Goal: Information Seeking & Learning: Learn about a topic

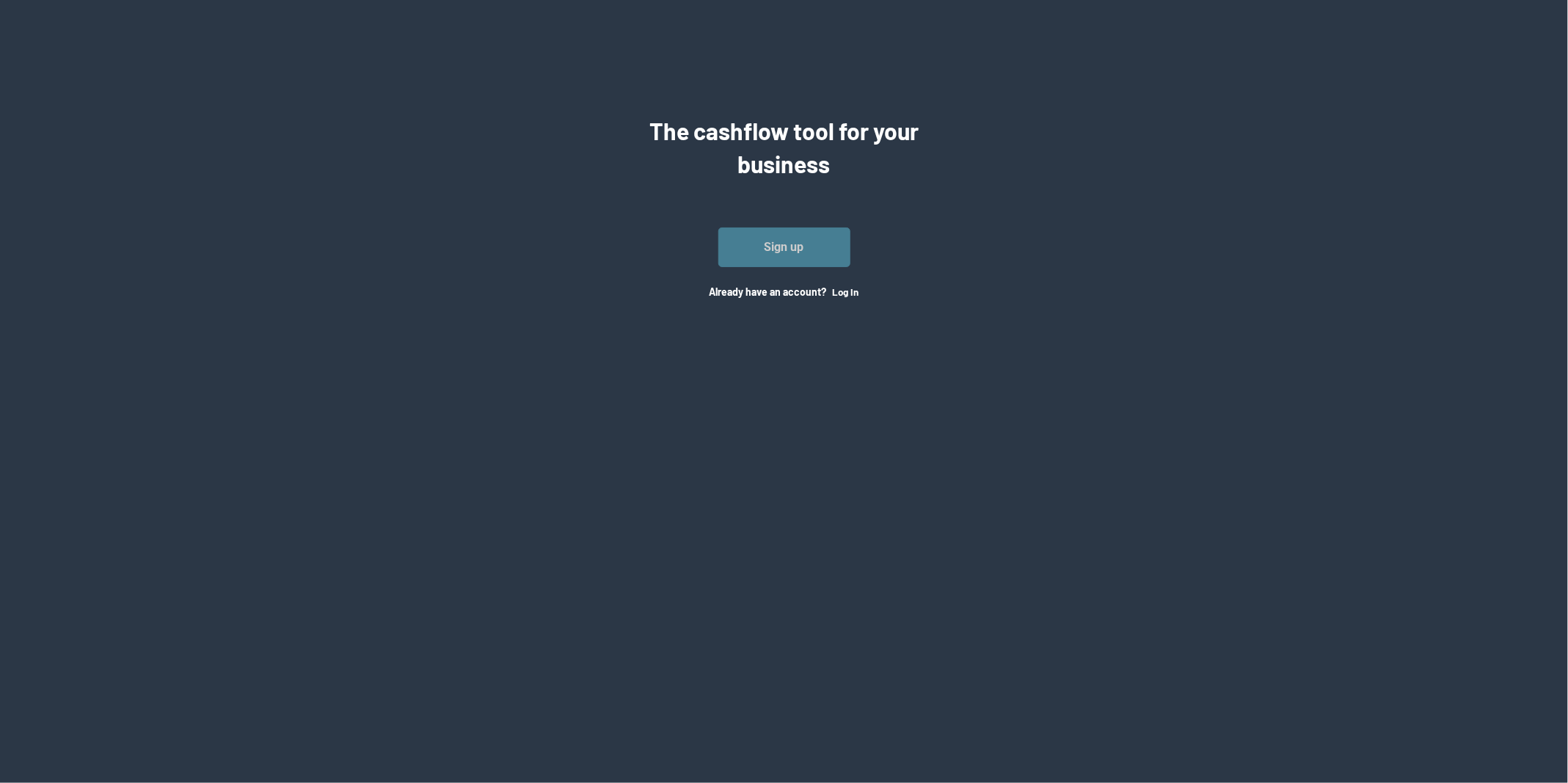
click at [759, 256] on link "Sign up" at bounding box center [784, 247] width 132 height 40
click at [846, 295] on button "Log In" at bounding box center [846, 292] width 27 height 12
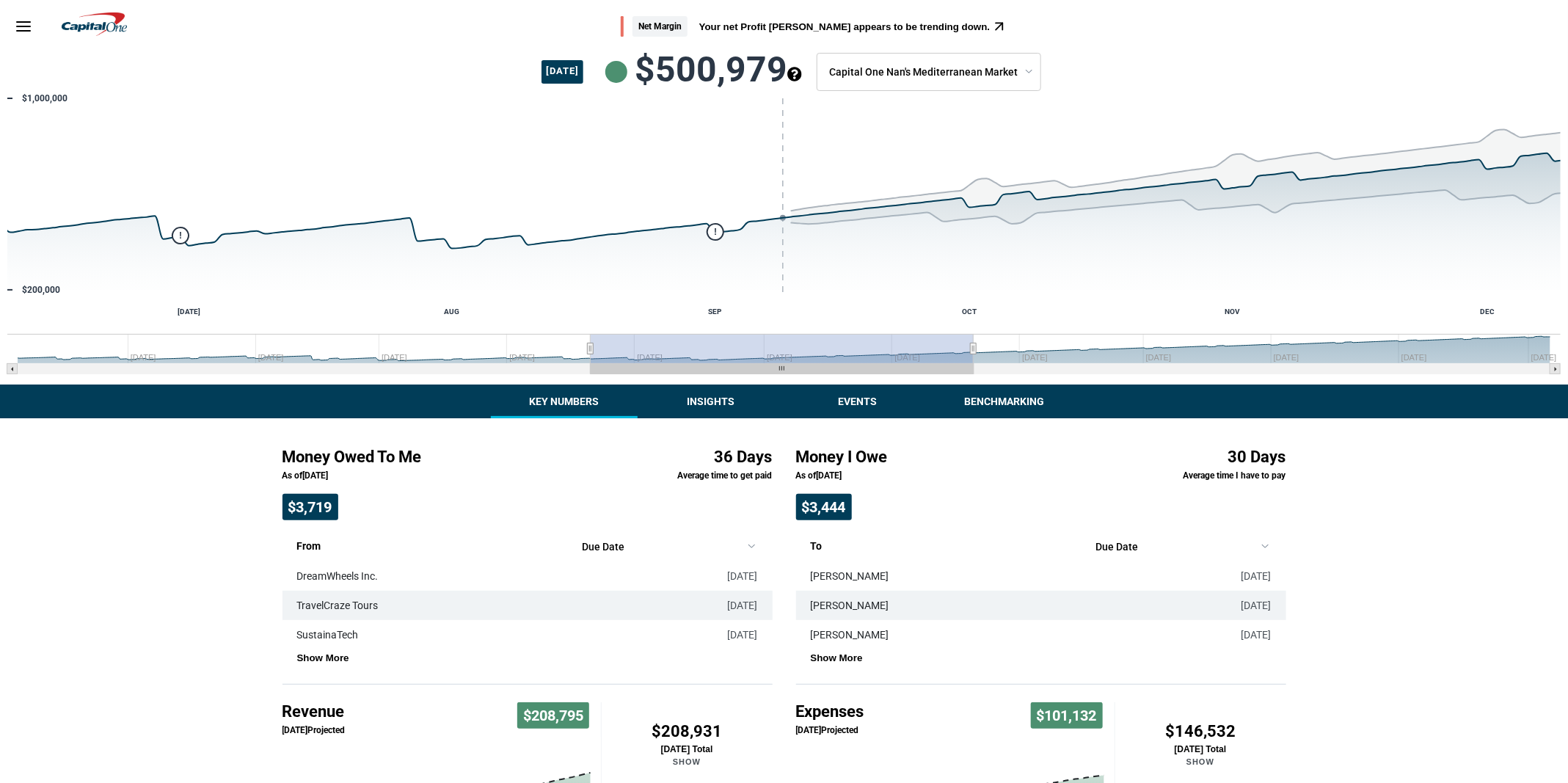
click at [724, 394] on button "Insights" at bounding box center [711, 401] width 146 height 34
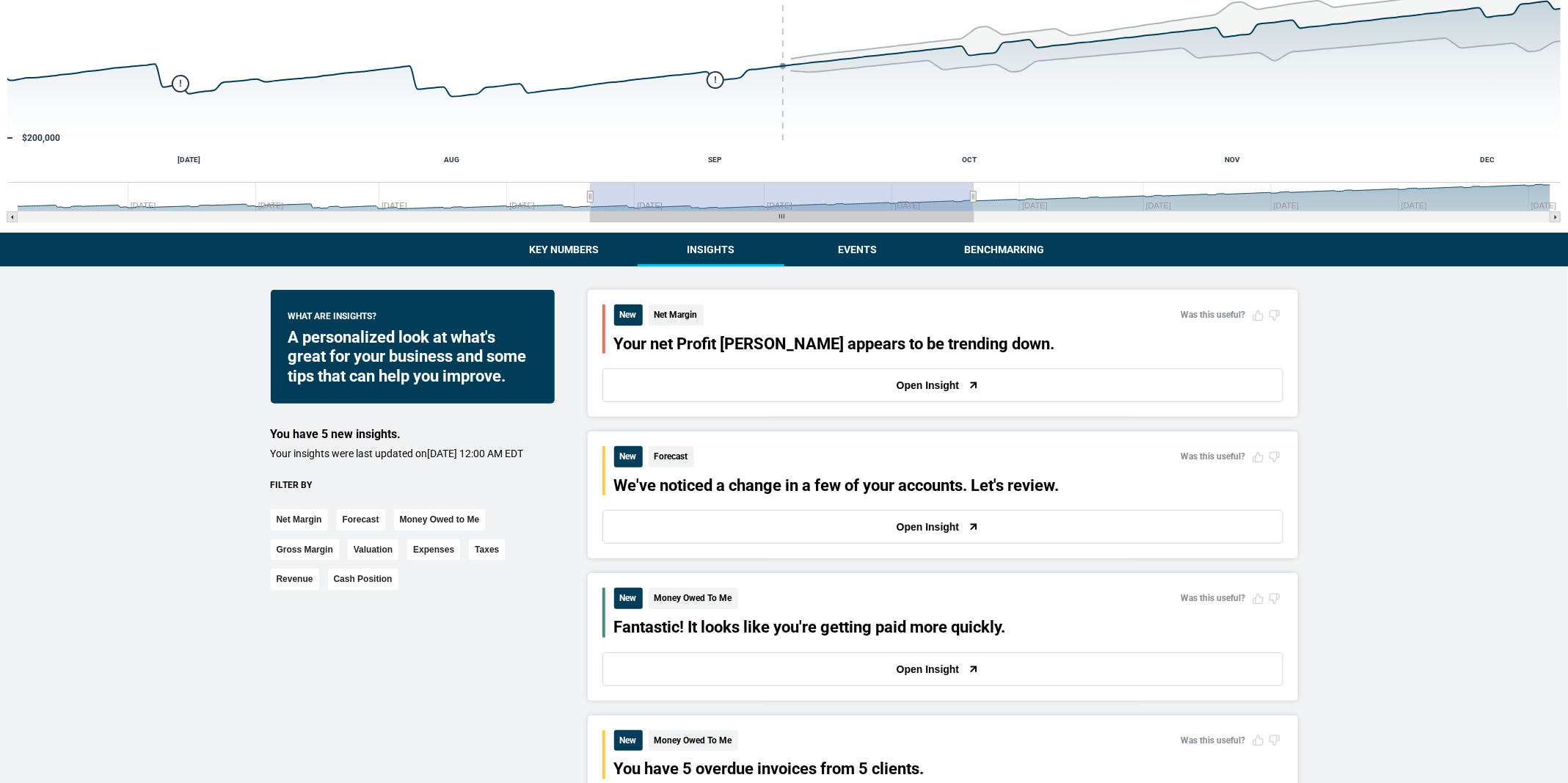
scroll to position [236, 0]
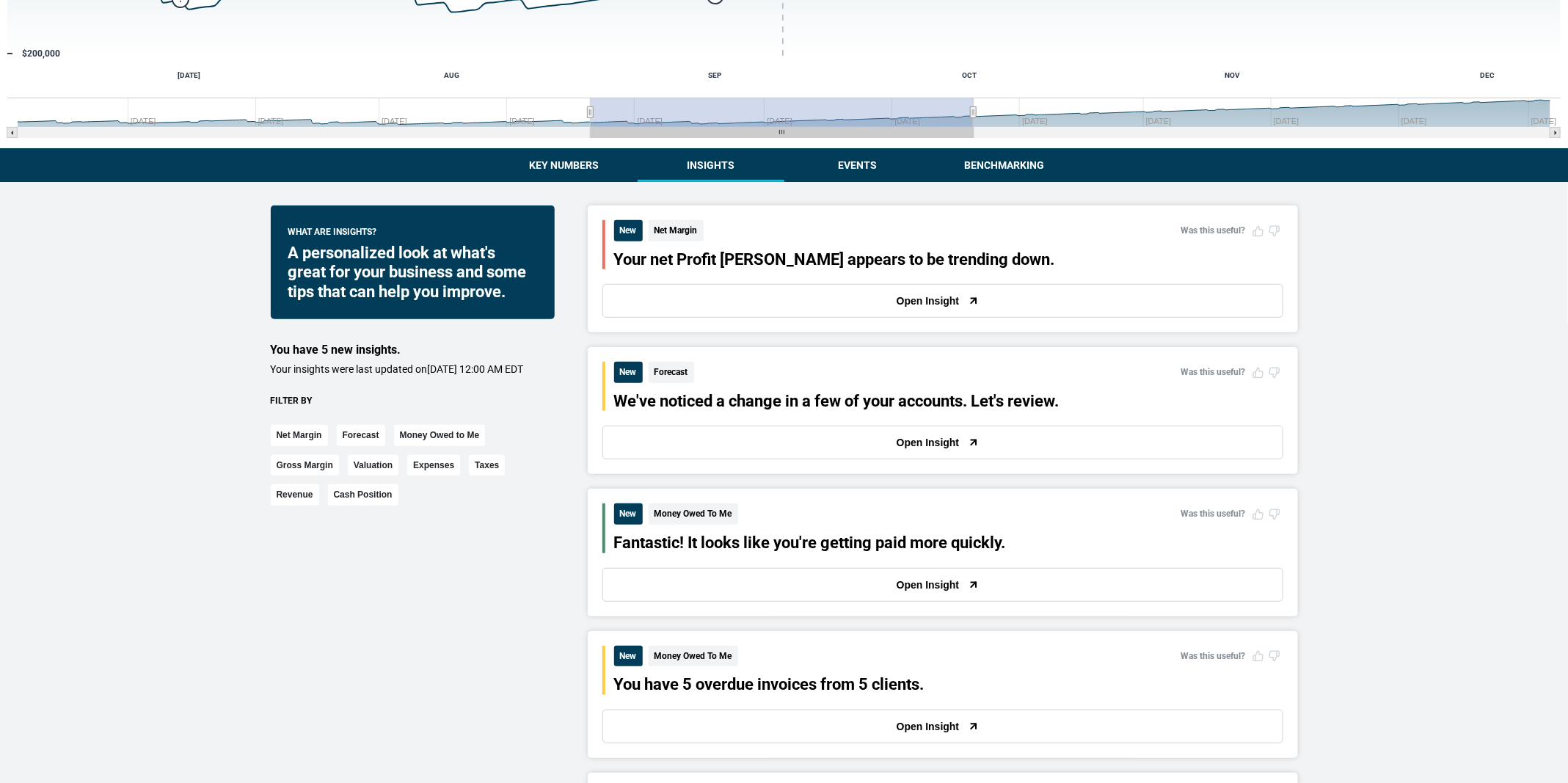
click at [815, 315] on button "Open Insight" at bounding box center [943, 301] width 681 height 34
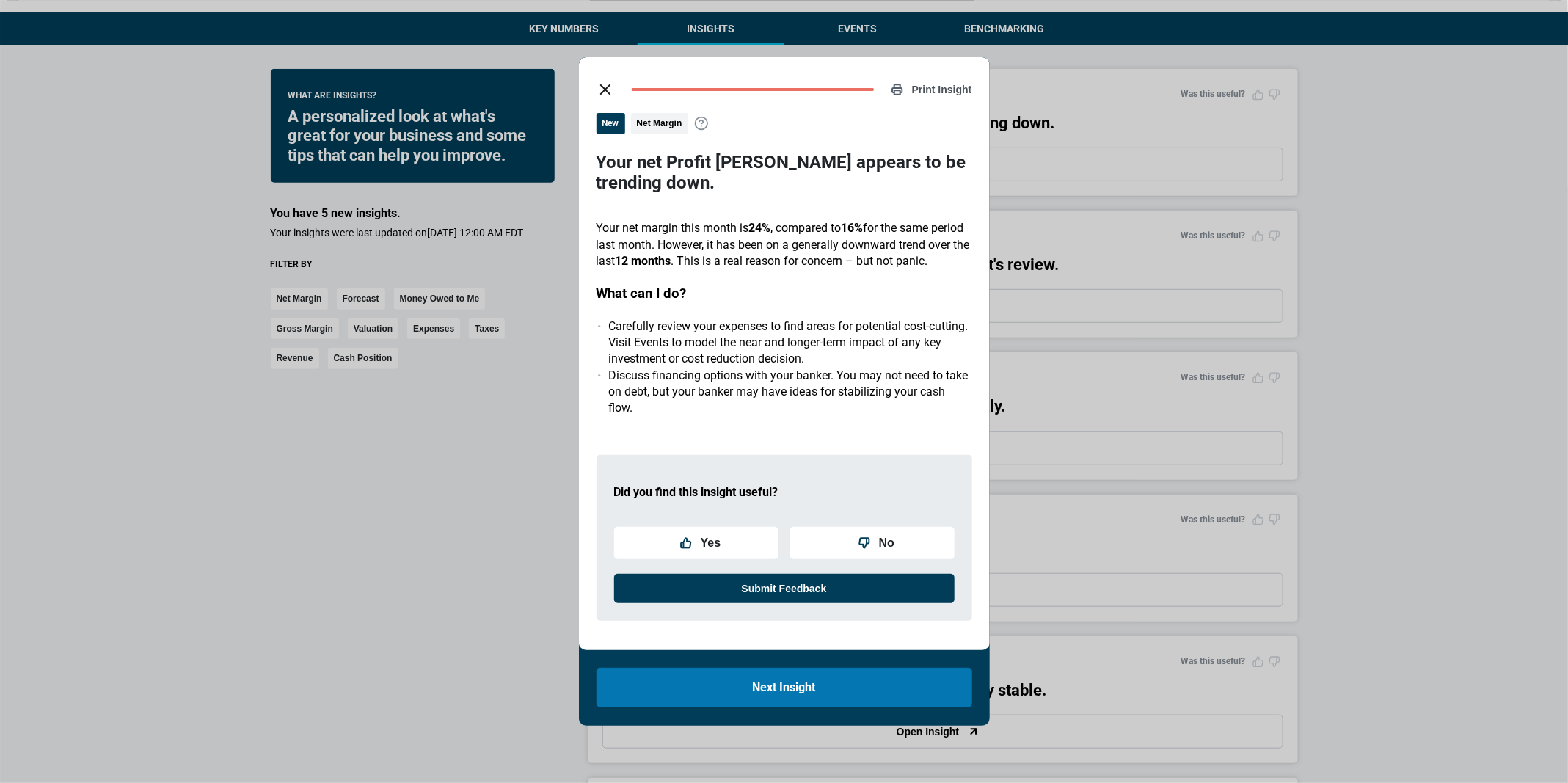
scroll to position [399, 0]
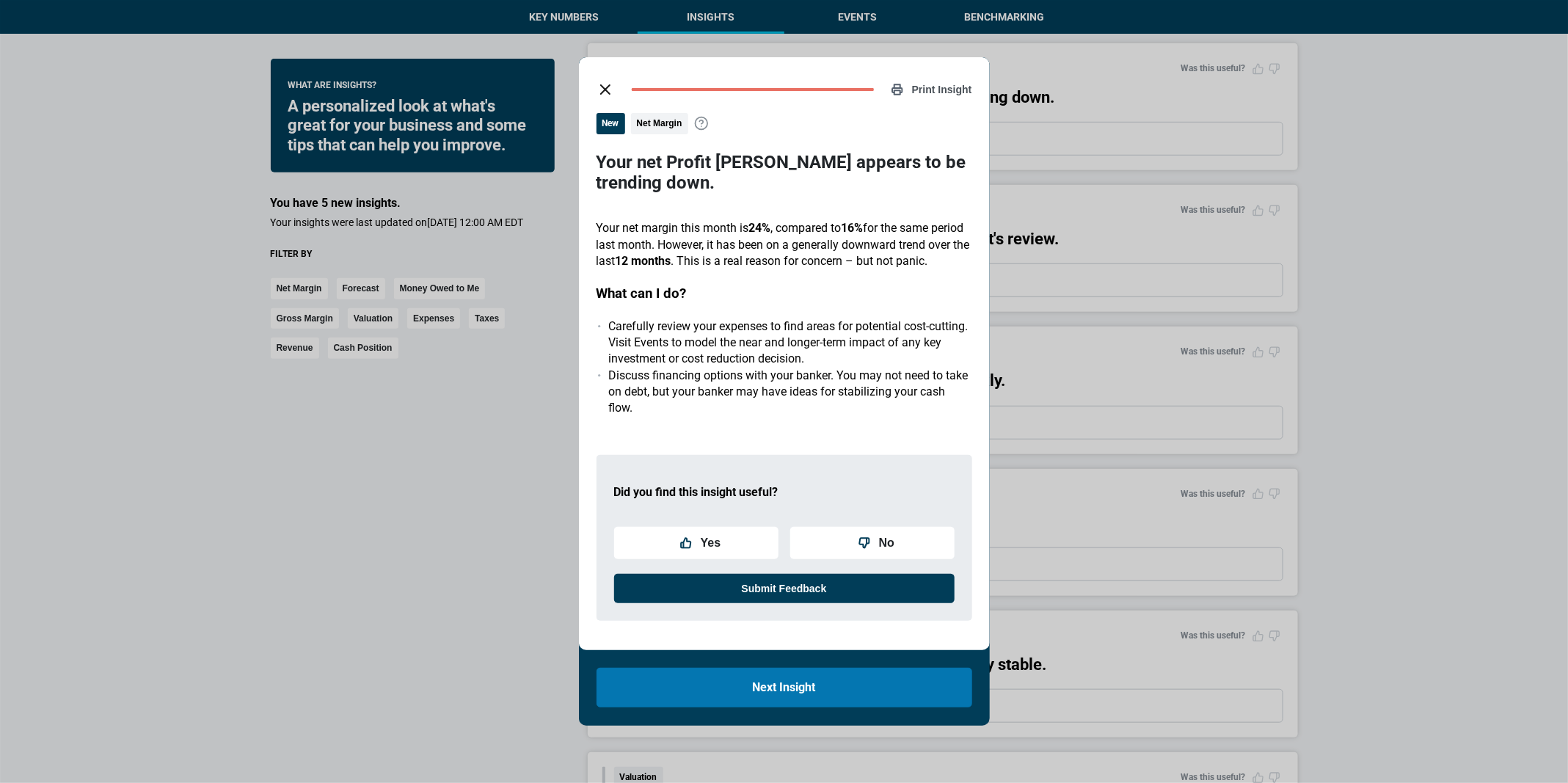
click at [606, 91] on button "close dialog" at bounding box center [605, 90] width 29 height 29
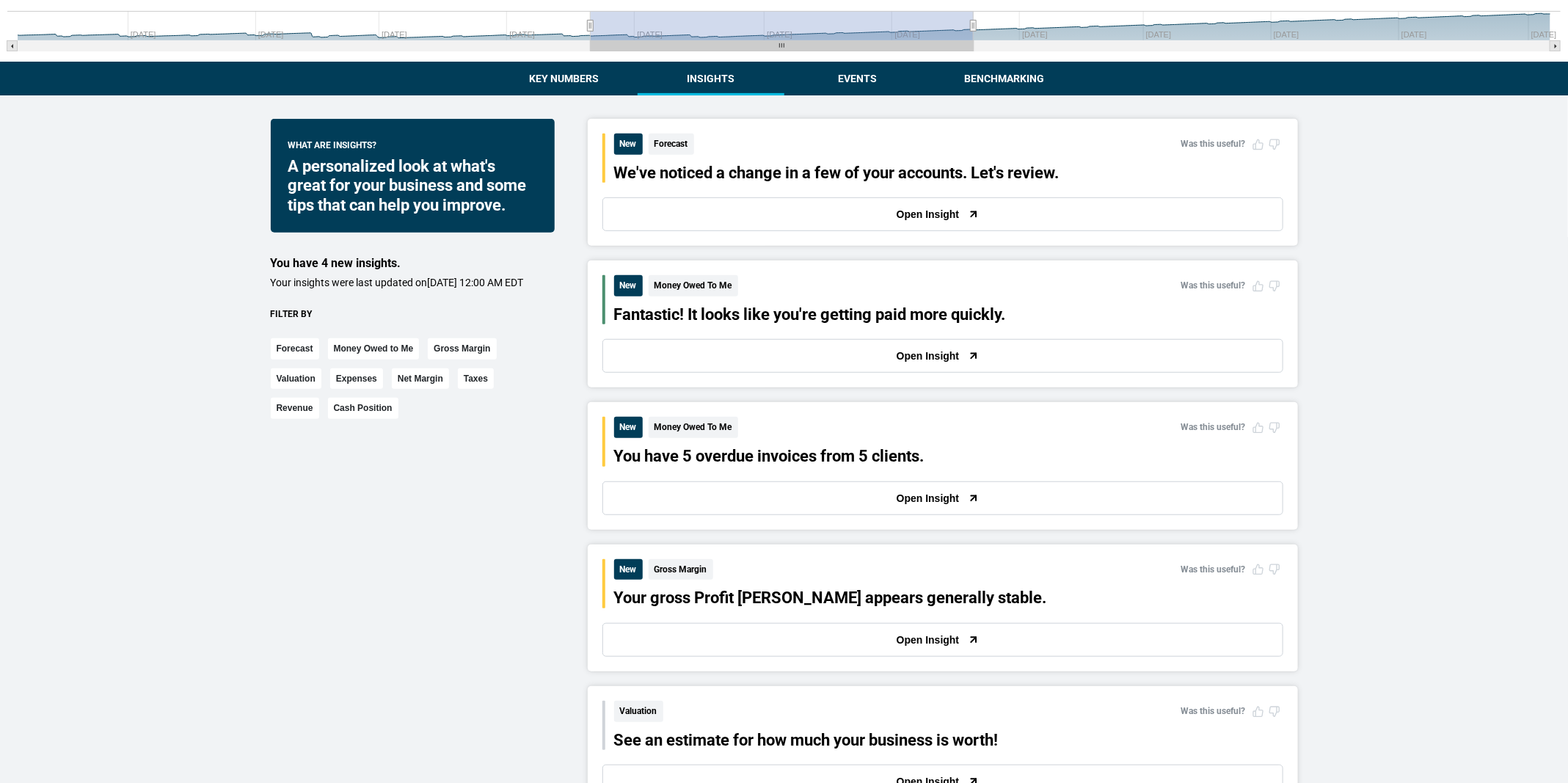
scroll to position [321, 0]
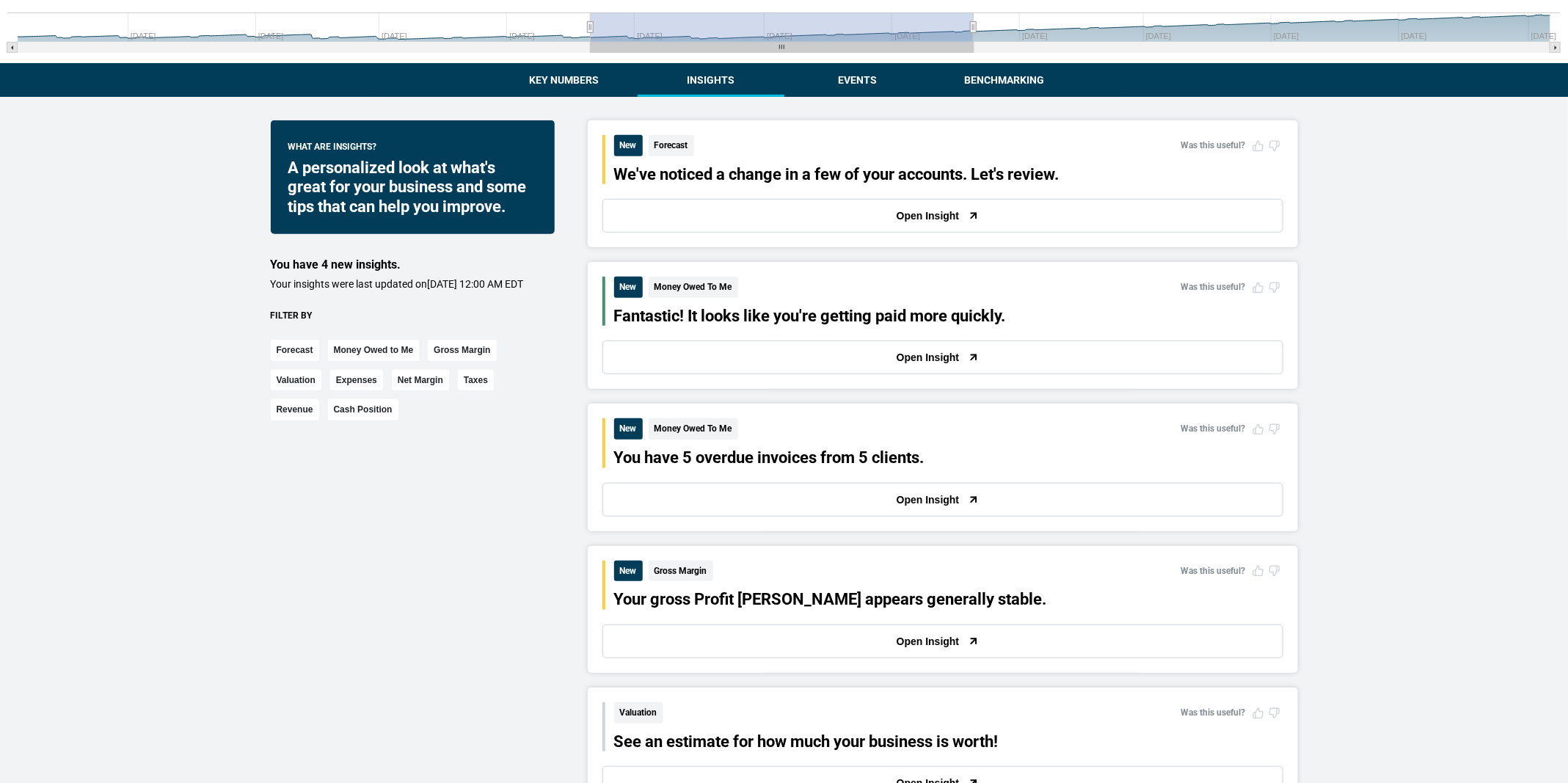
click at [710, 90] on button "Insights" at bounding box center [711, 79] width 146 height 34
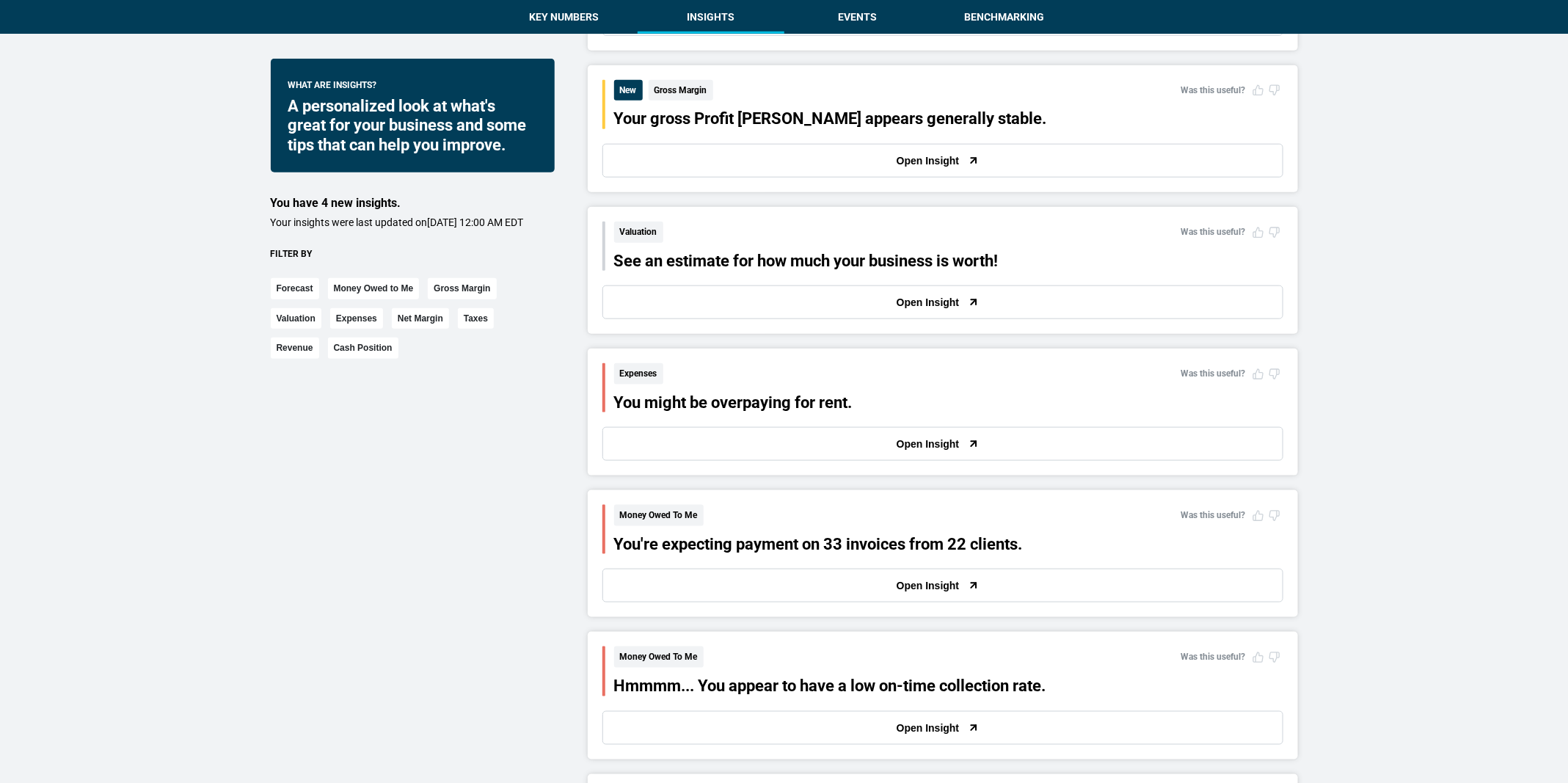
scroll to position [852, 0]
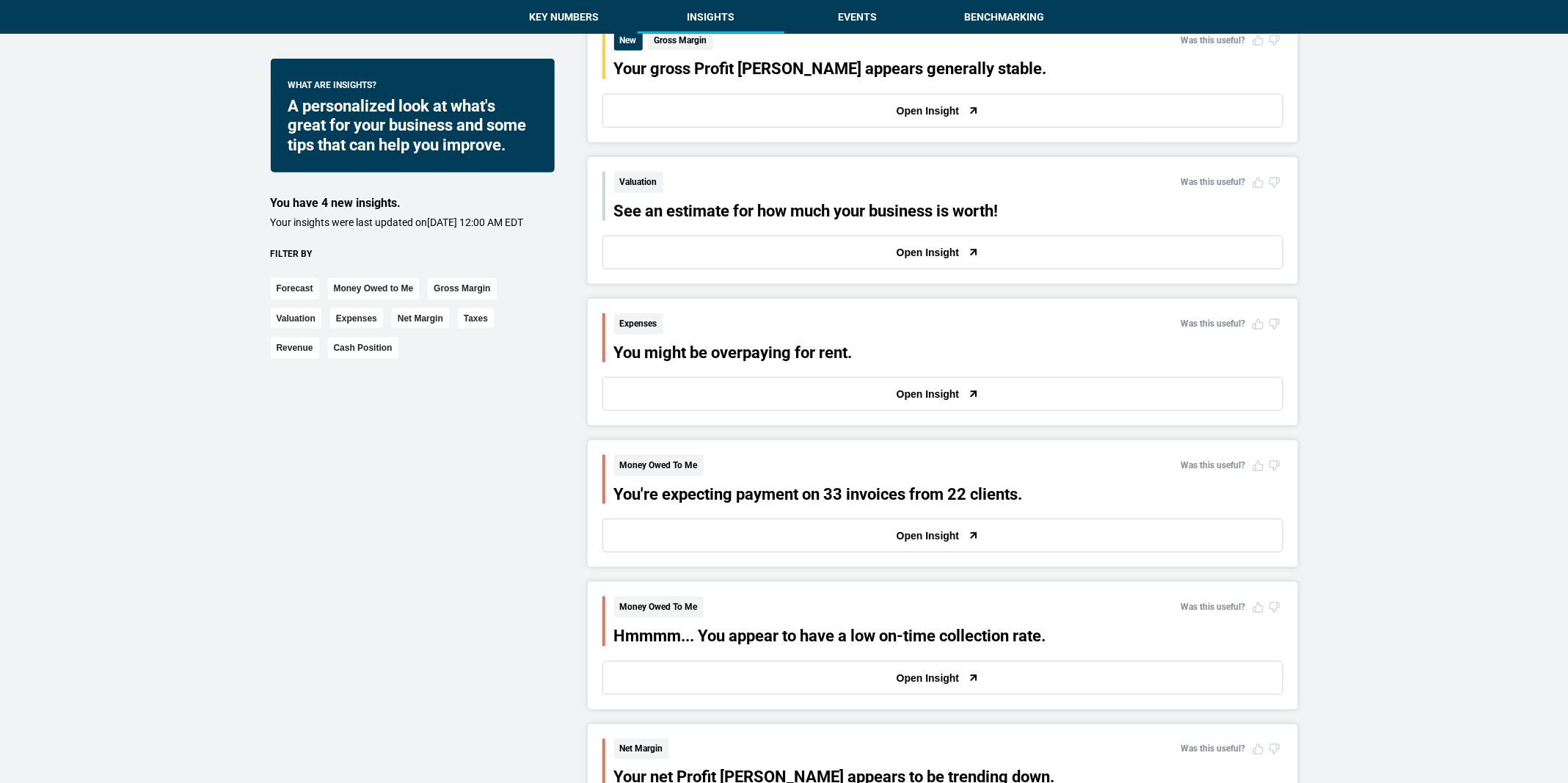
click at [780, 380] on button "Open Insight" at bounding box center [943, 394] width 681 height 34
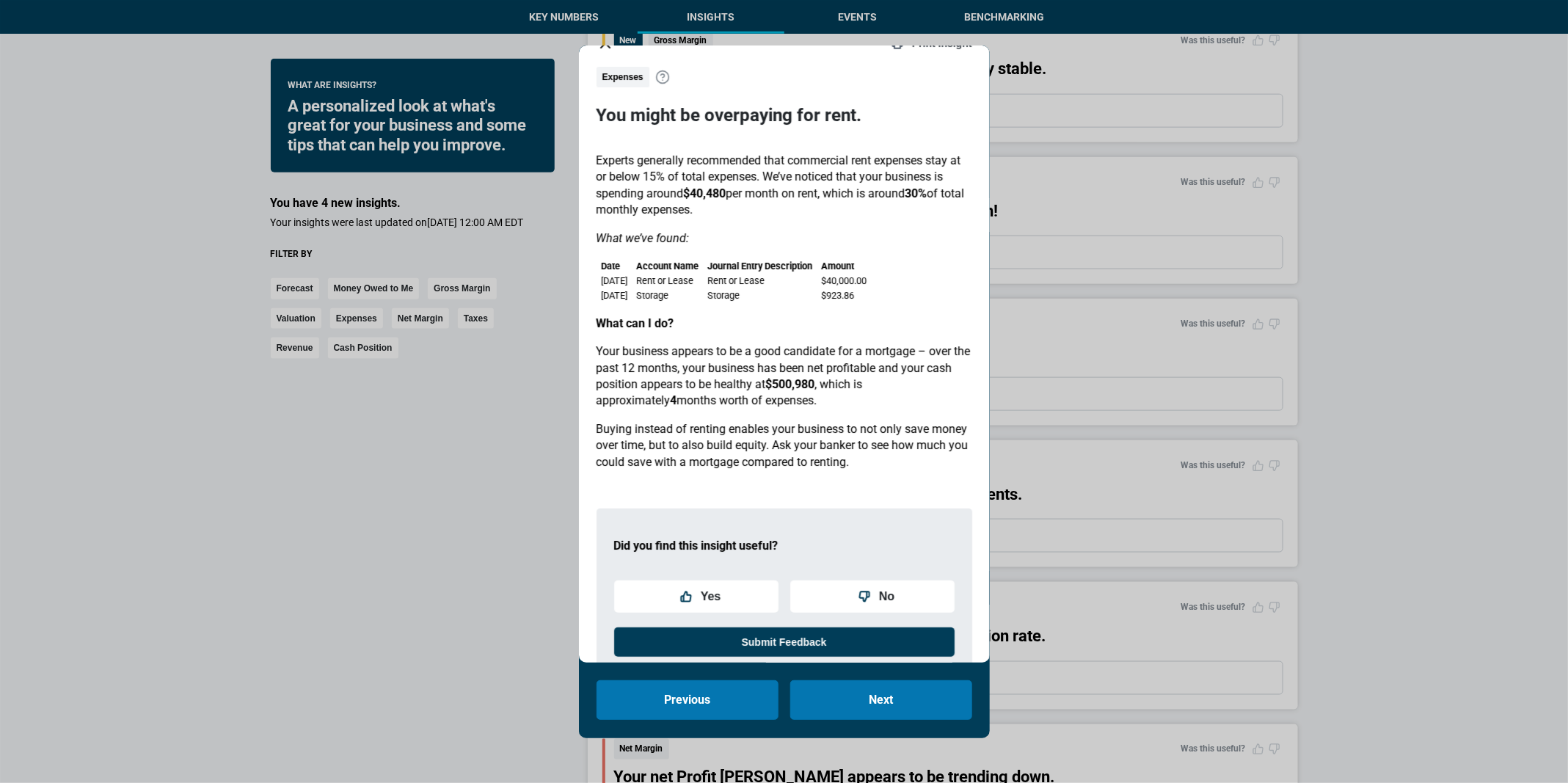
scroll to position [76, 0]
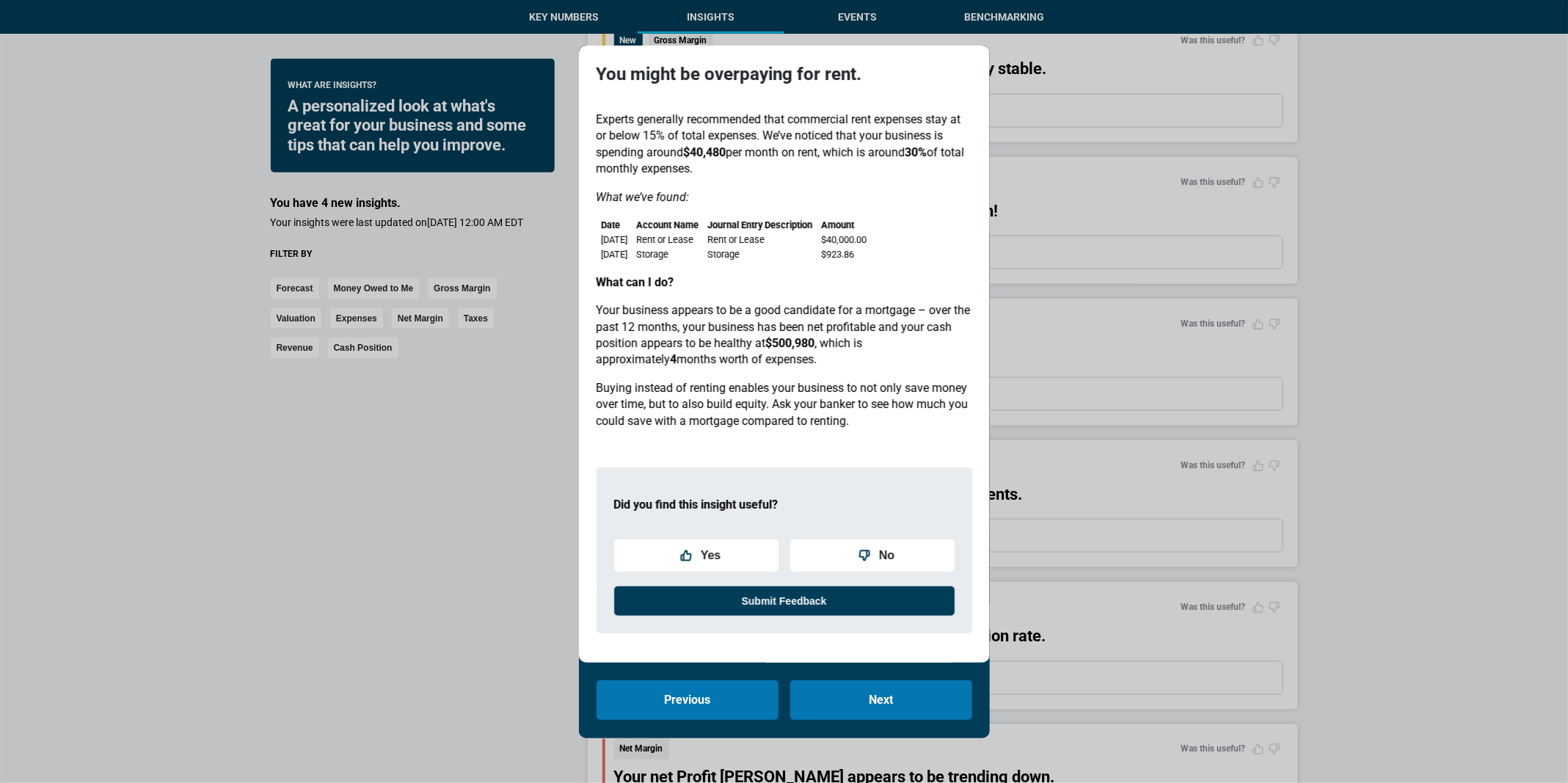
click at [1139, 462] on div "Print Insight Expenses You might be overpaying for rent. Experts generally reco…" at bounding box center [784, 391] width 1568 height 783
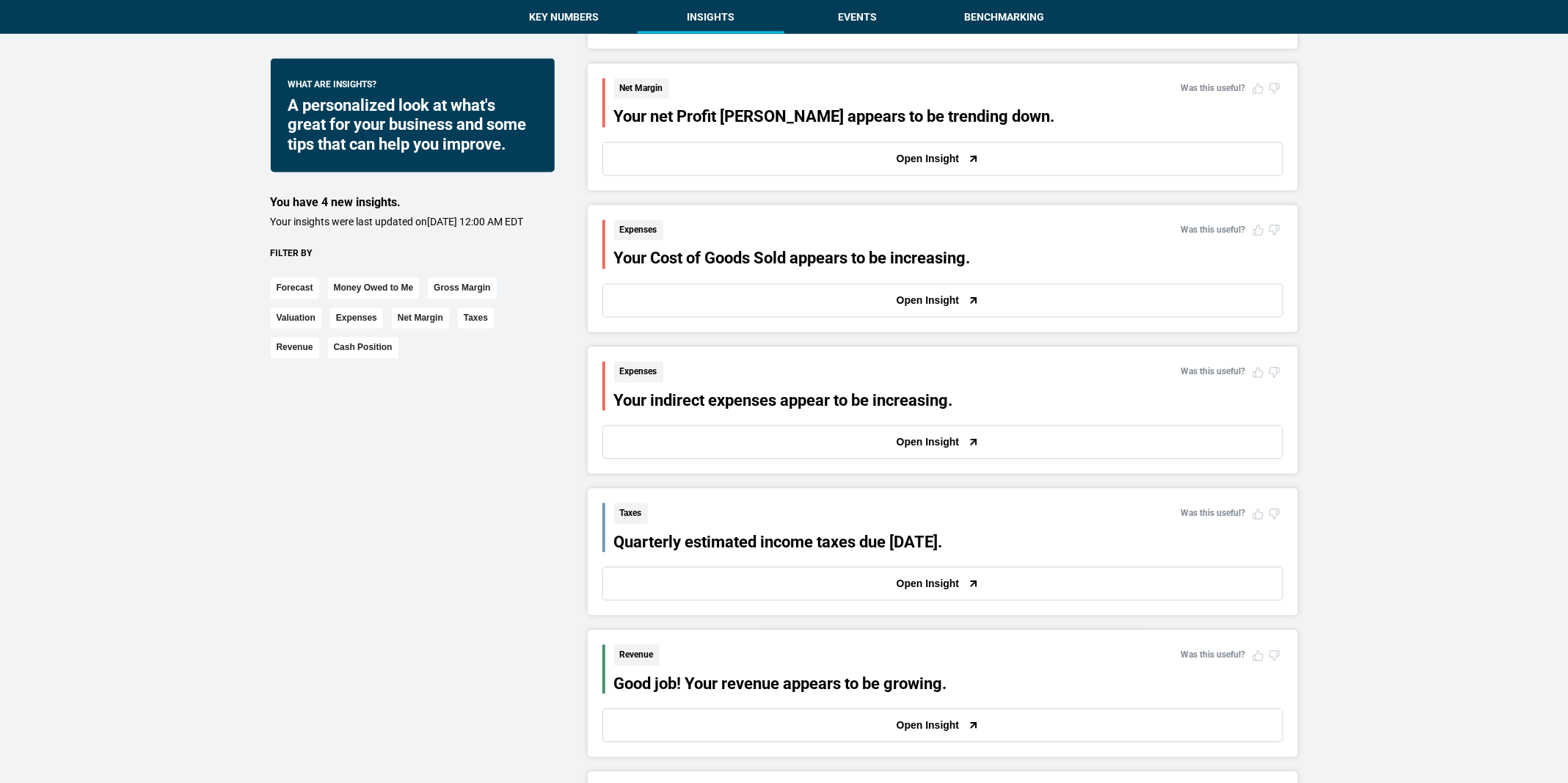
scroll to position [1557, 0]
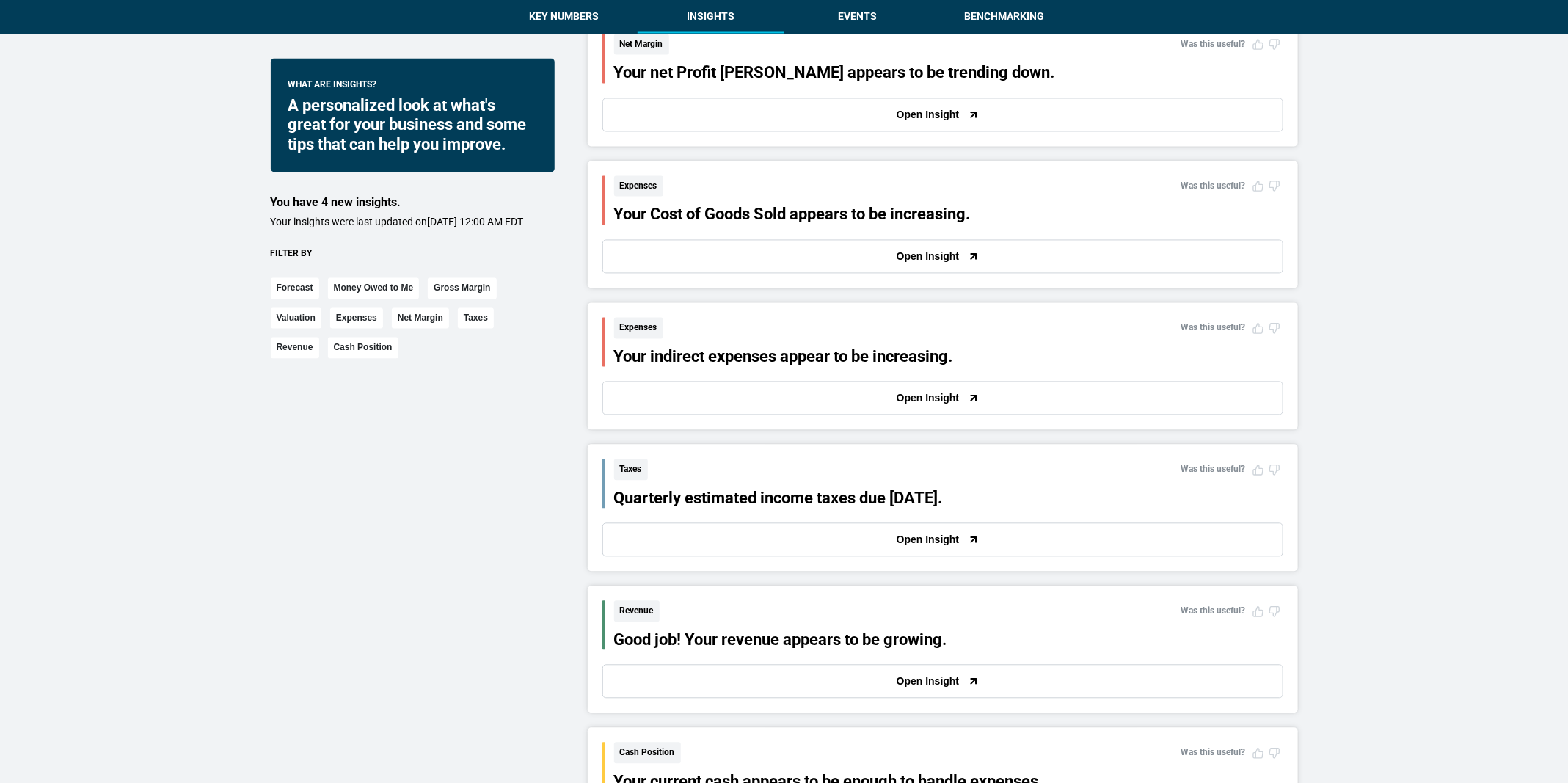
click at [914, 540] on button "Open Insight" at bounding box center [943, 540] width 681 height 34
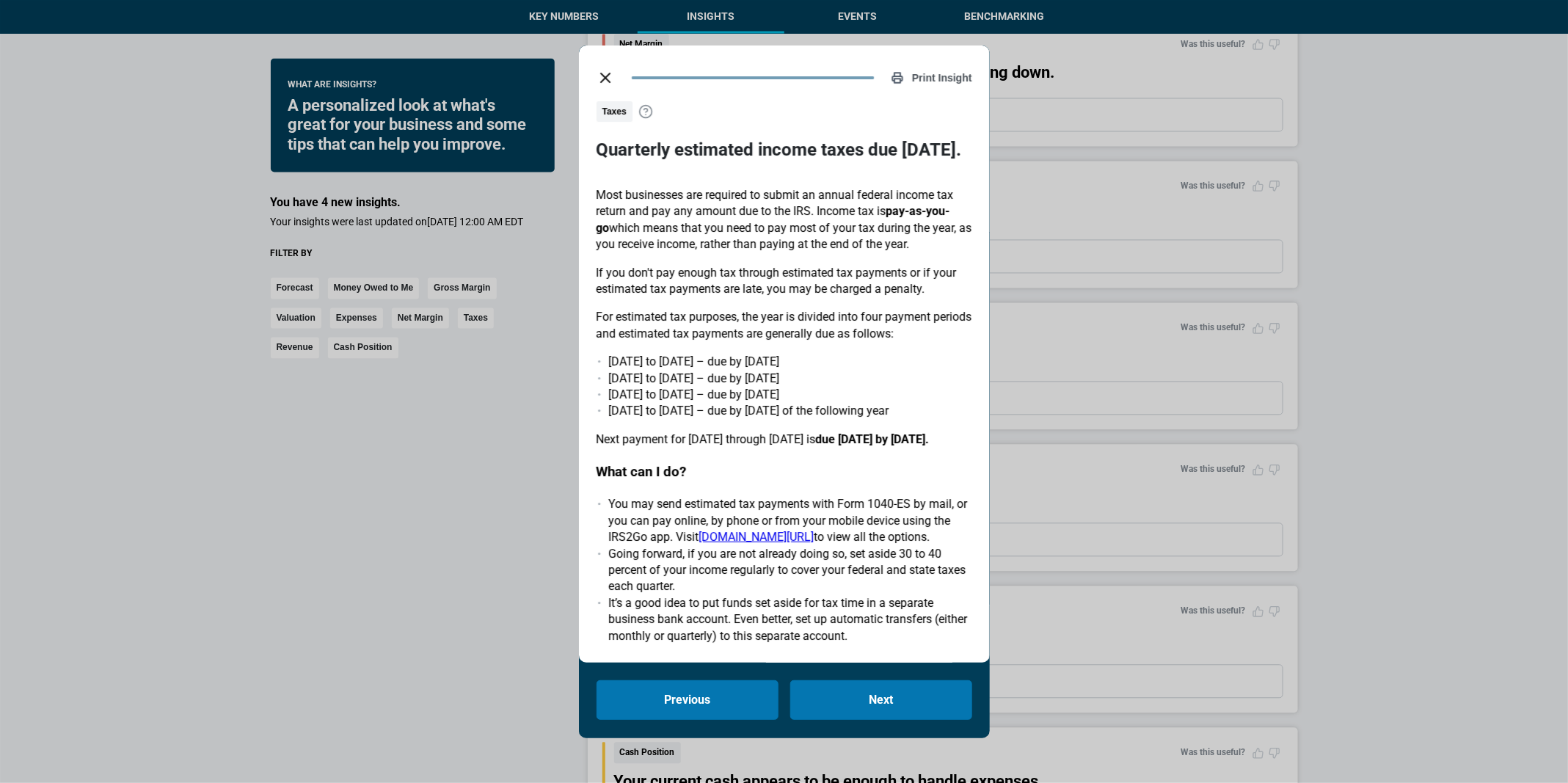
click at [1061, 519] on div "Print Insight Taxes Quarterly estimated income taxes due [DATE]. Most businesse…" at bounding box center [784, 391] width 1568 height 783
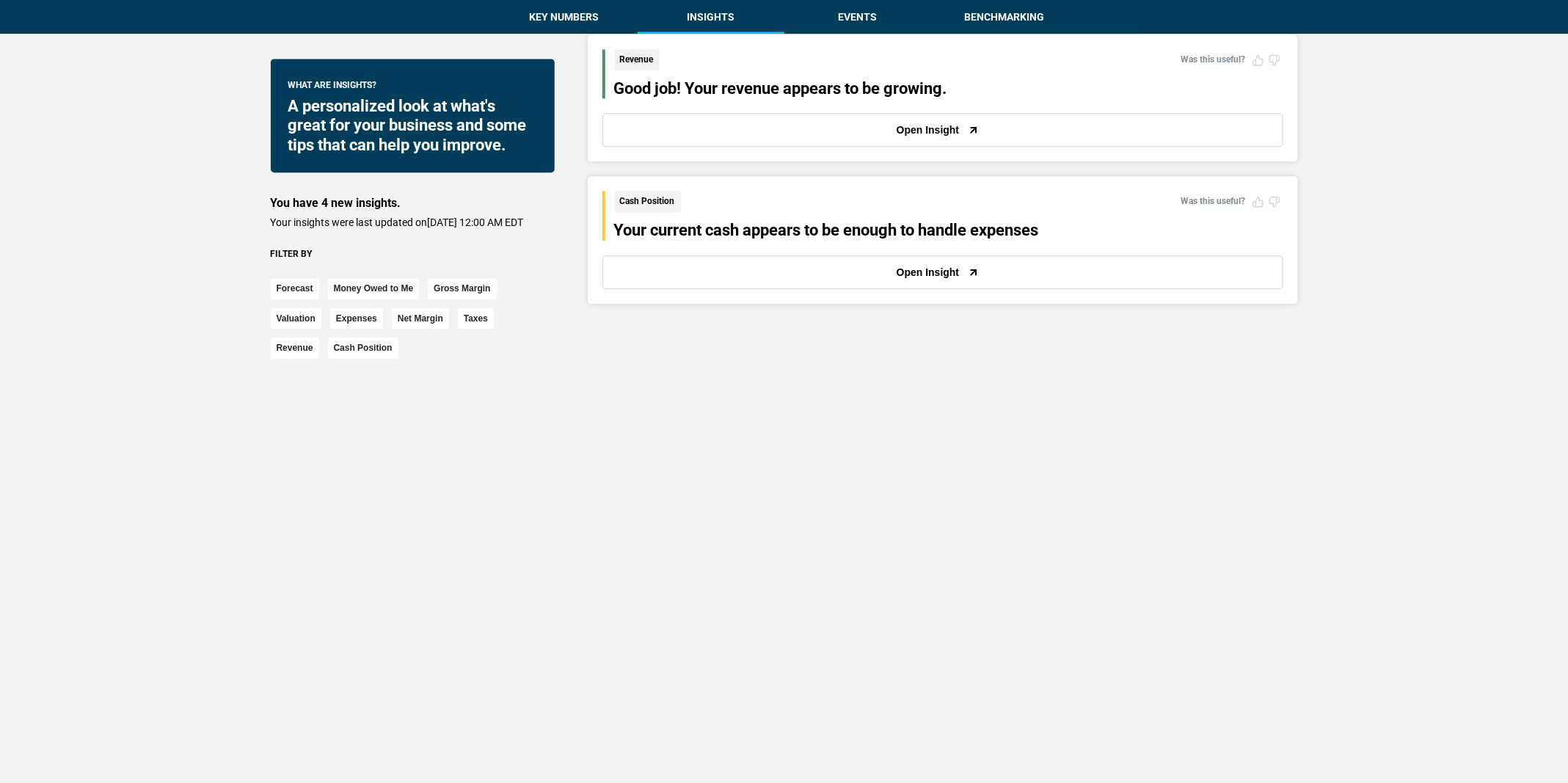
scroll to position [1977, 0]
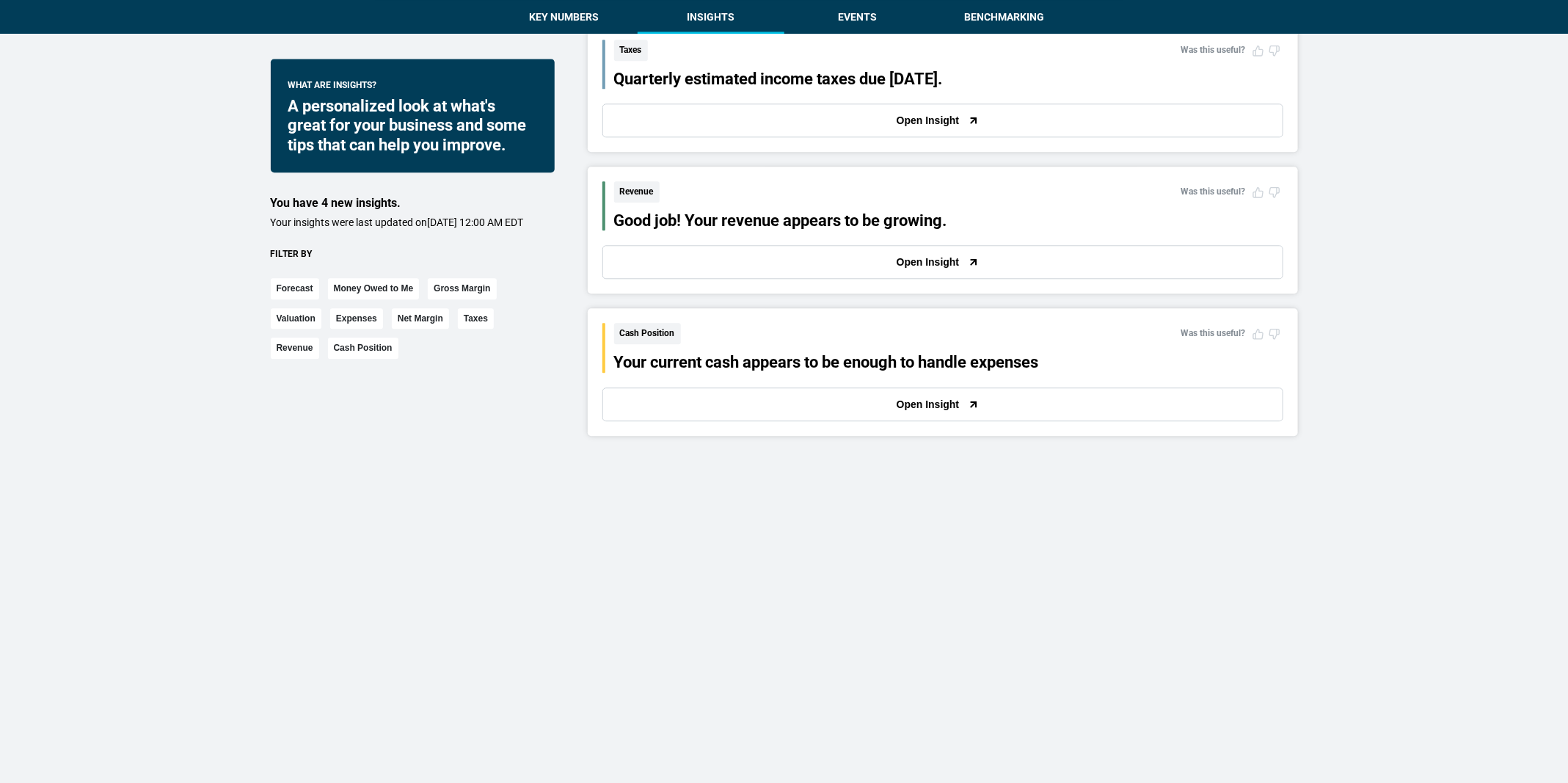
click at [982, 401] on div at bounding box center [974, 404] width 29 height 15
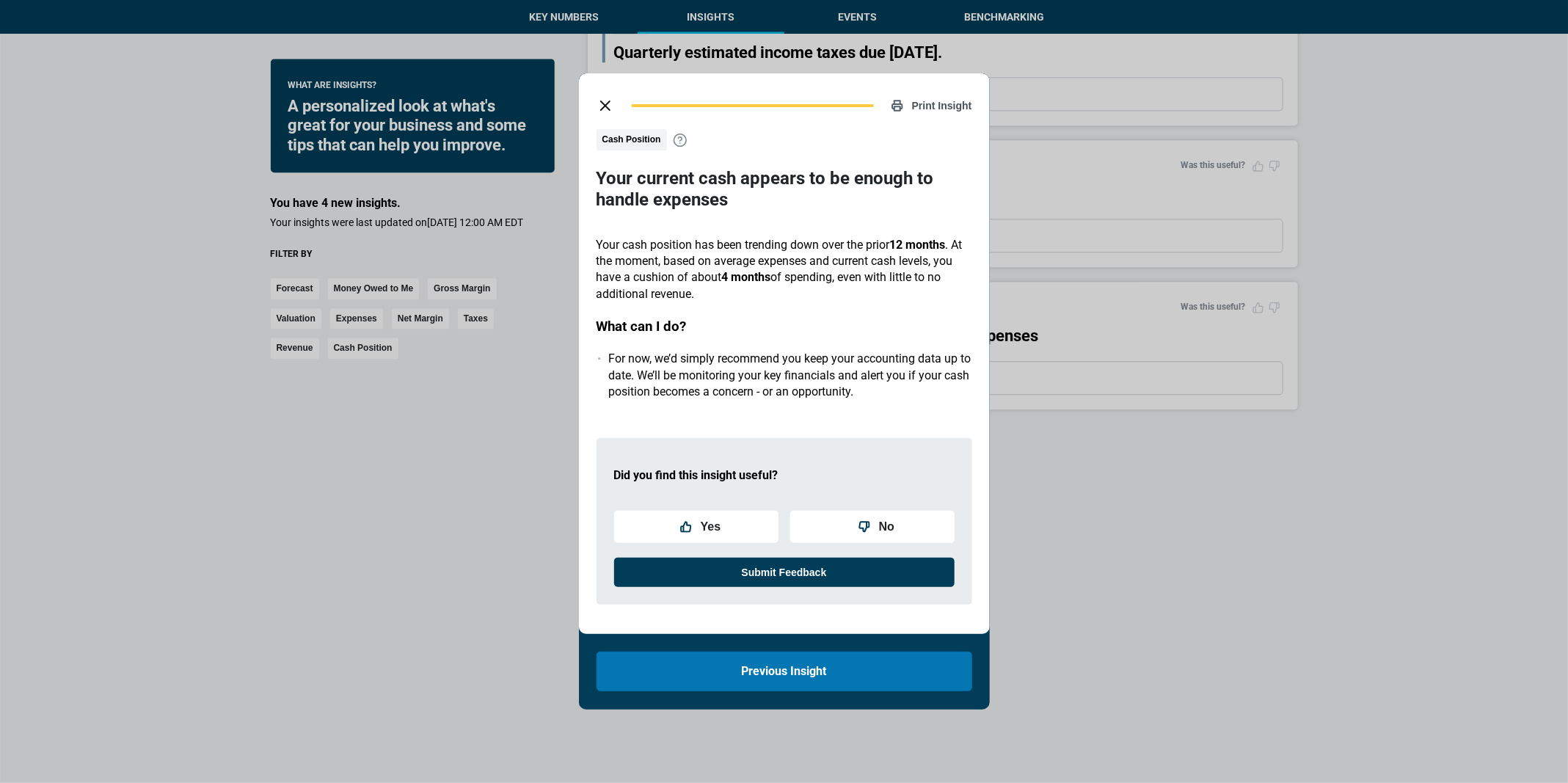
scroll to position [2010, 0]
click at [1046, 499] on div "Print Insight Cash Position Your current cash appears to be enough to handle ex…" at bounding box center [784, 391] width 1568 height 783
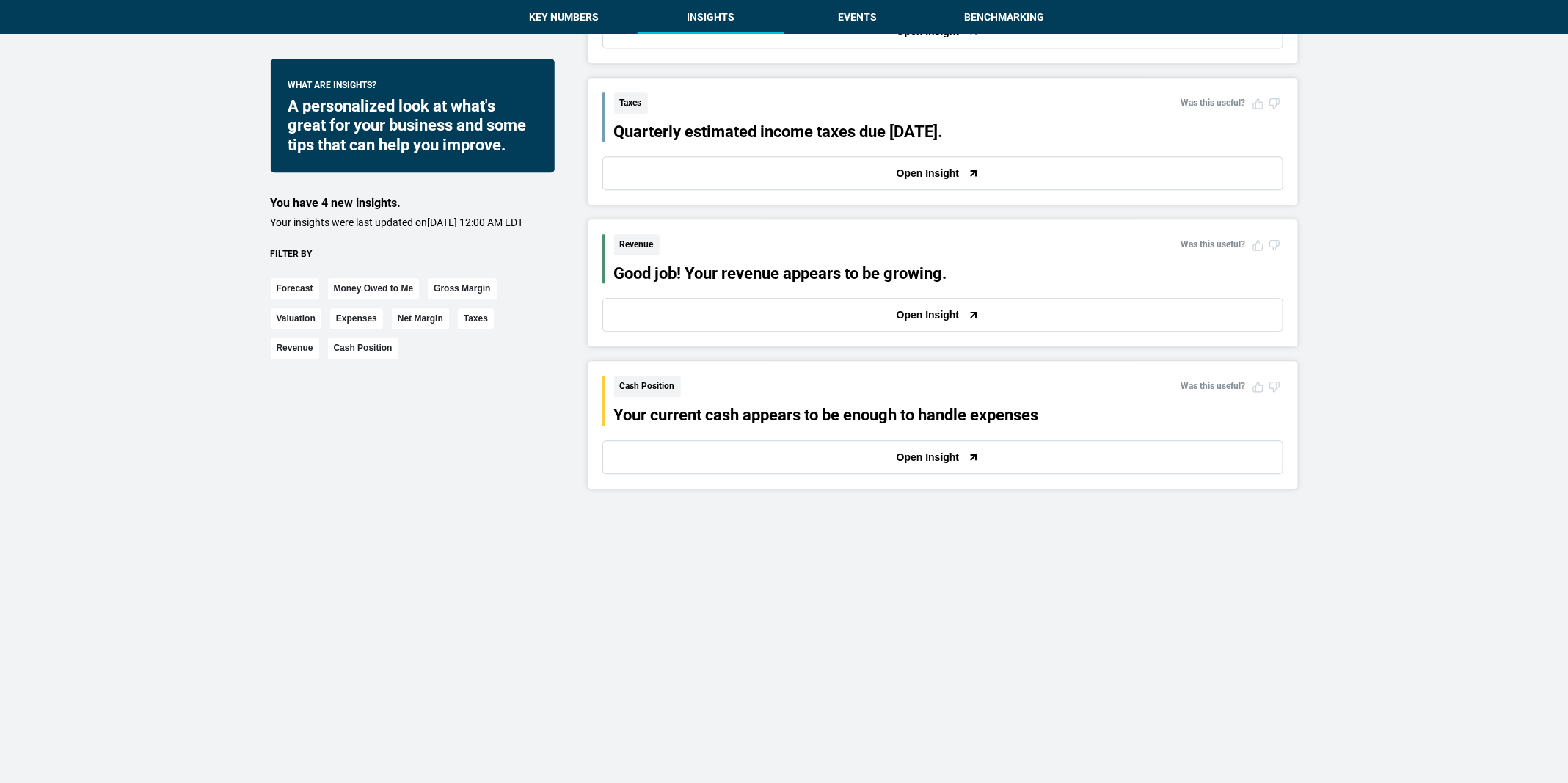
scroll to position [1805, 0]
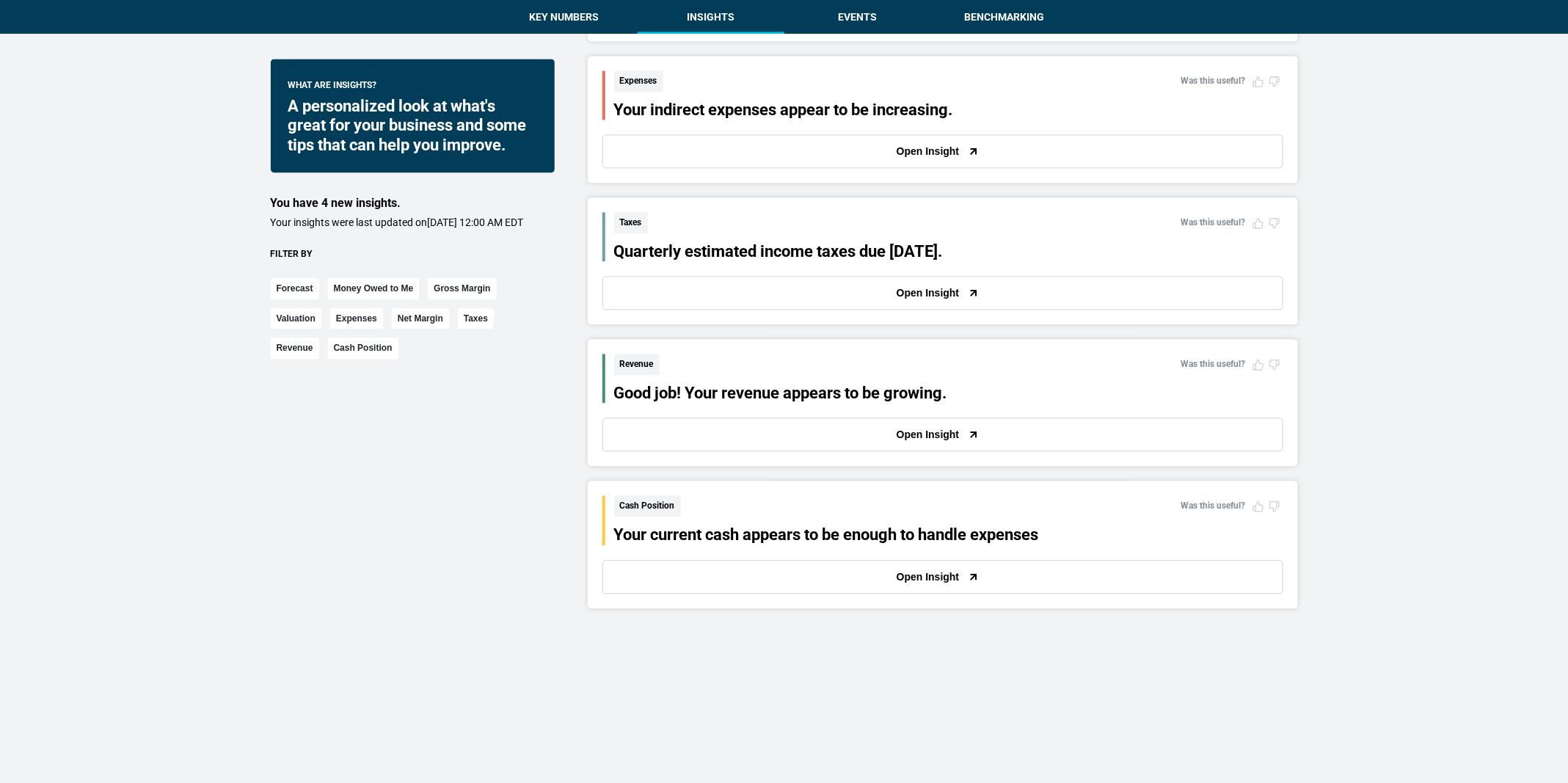
click at [1013, 443] on button "Open Insight" at bounding box center [943, 434] width 681 height 34
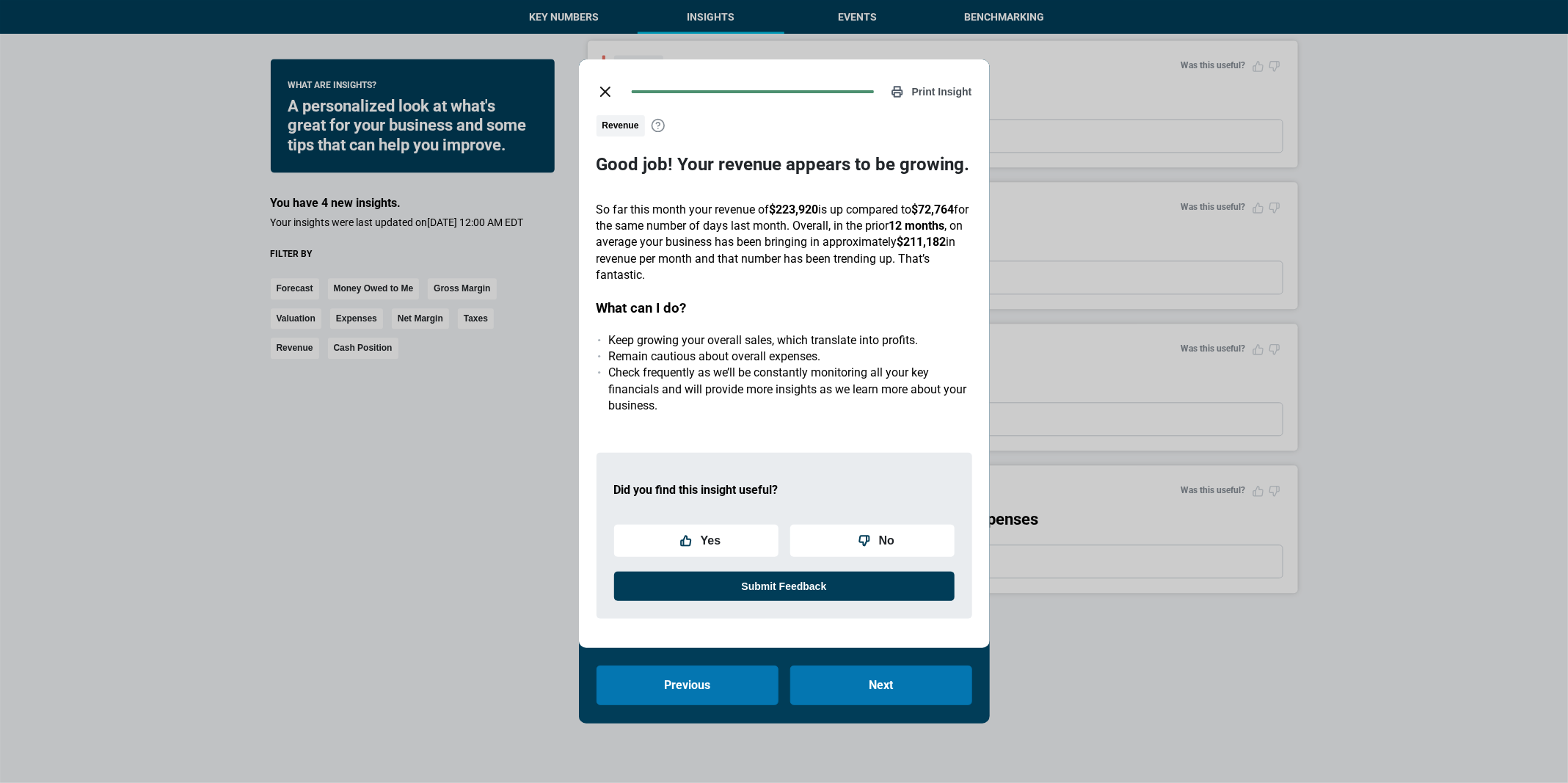
scroll to position [1820, 0]
click at [1045, 486] on div "Print Insight Revenue Good job! Your revenue appears to be growing. So far this…" at bounding box center [784, 391] width 1568 height 783
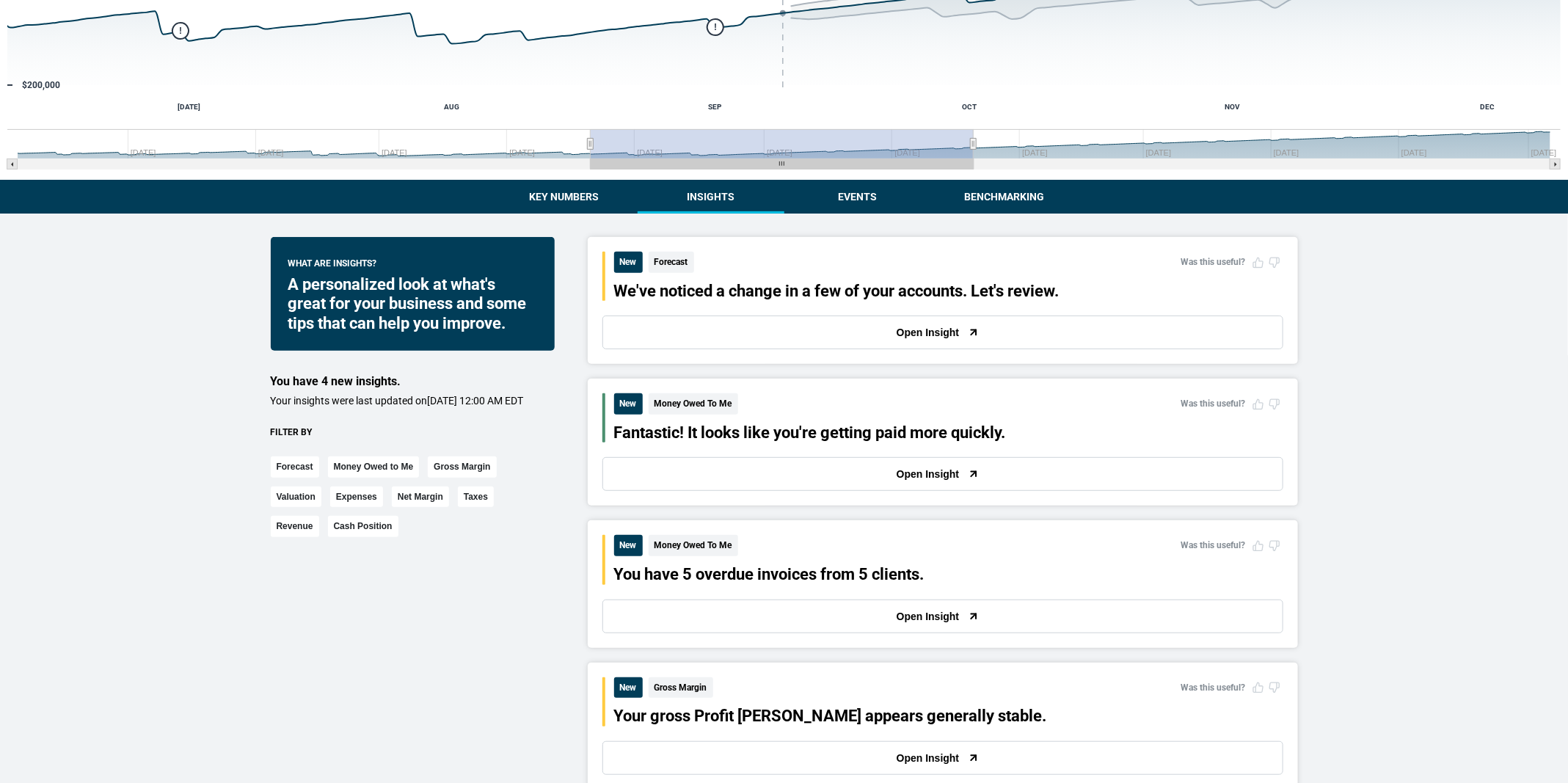
scroll to position [1237, 0]
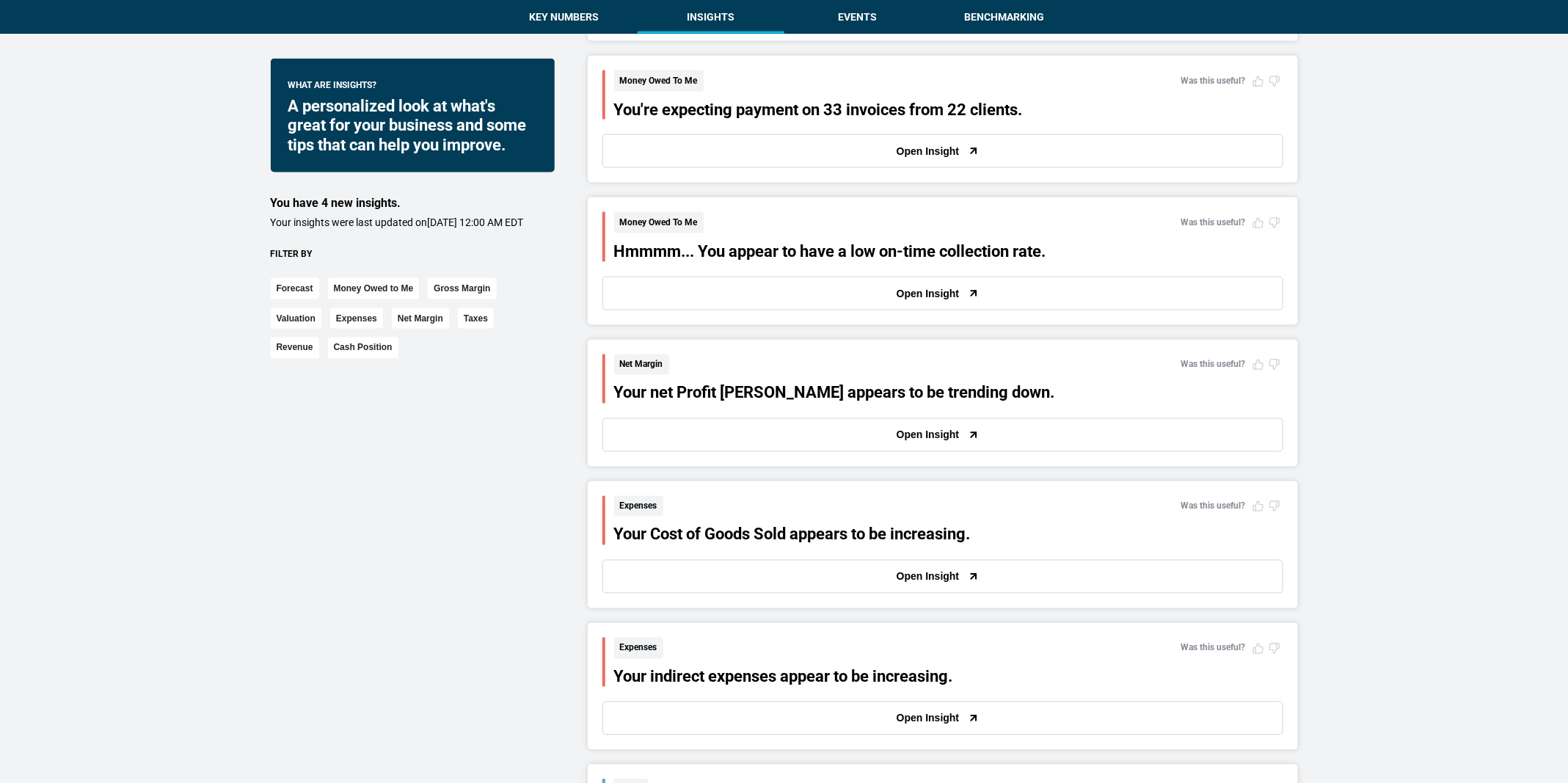
click at [731, 432] on button "Open Insight" at bounding box center [943, 435] width 681 height 34
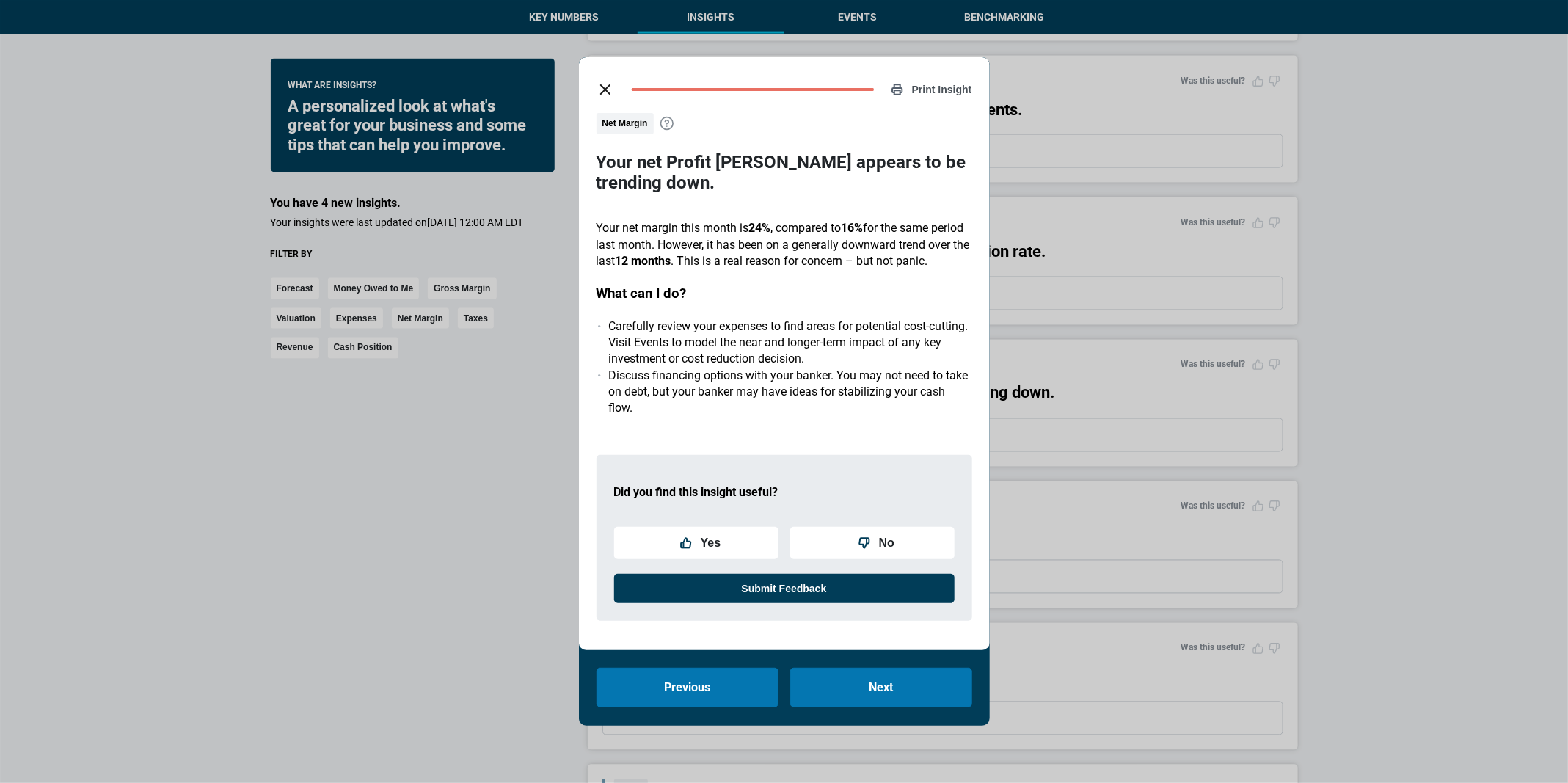
scroll to position [105, 0]
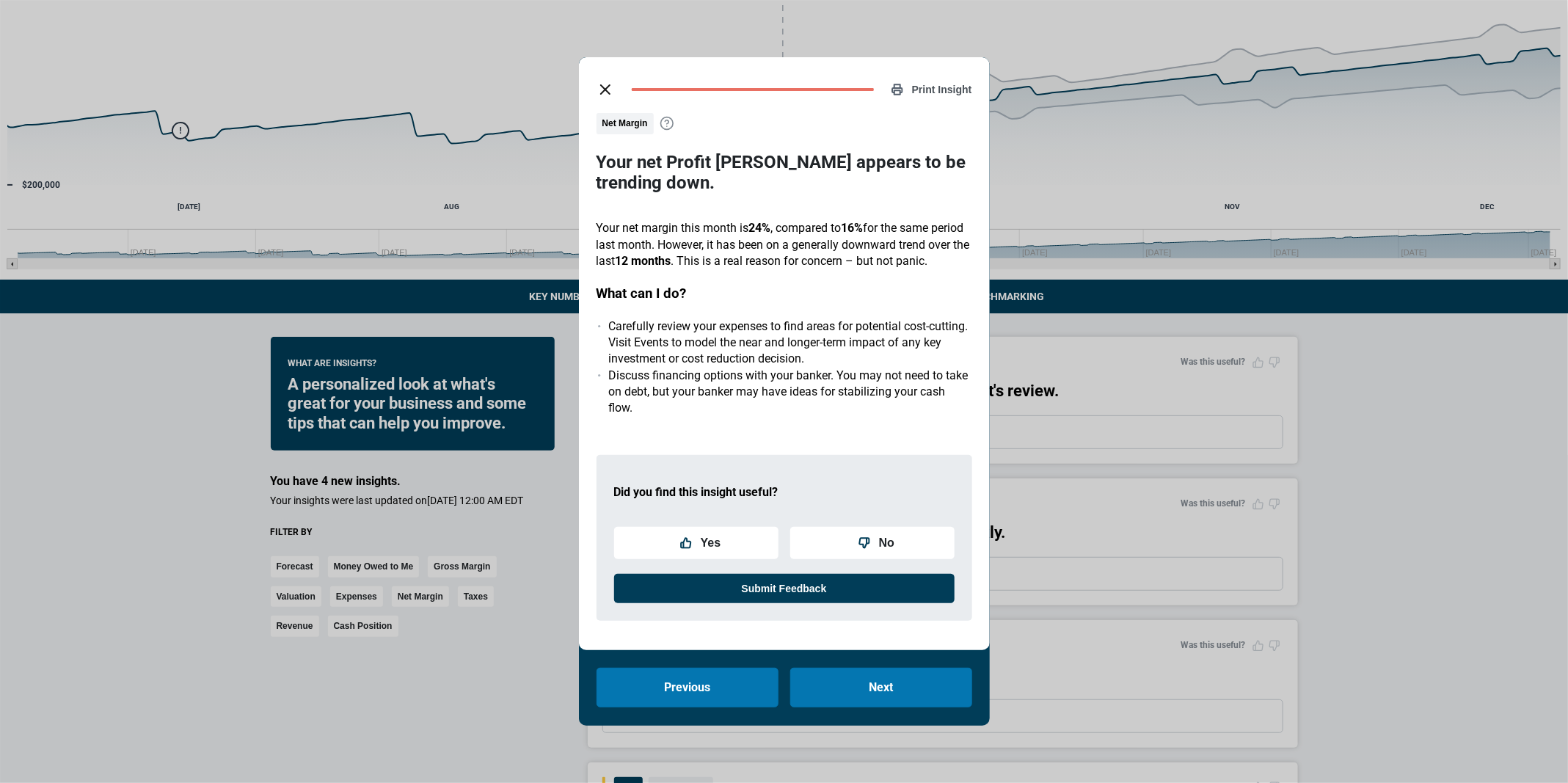
click at [669, 116] on icon at bounding box center [666, 123] width 15 height 15
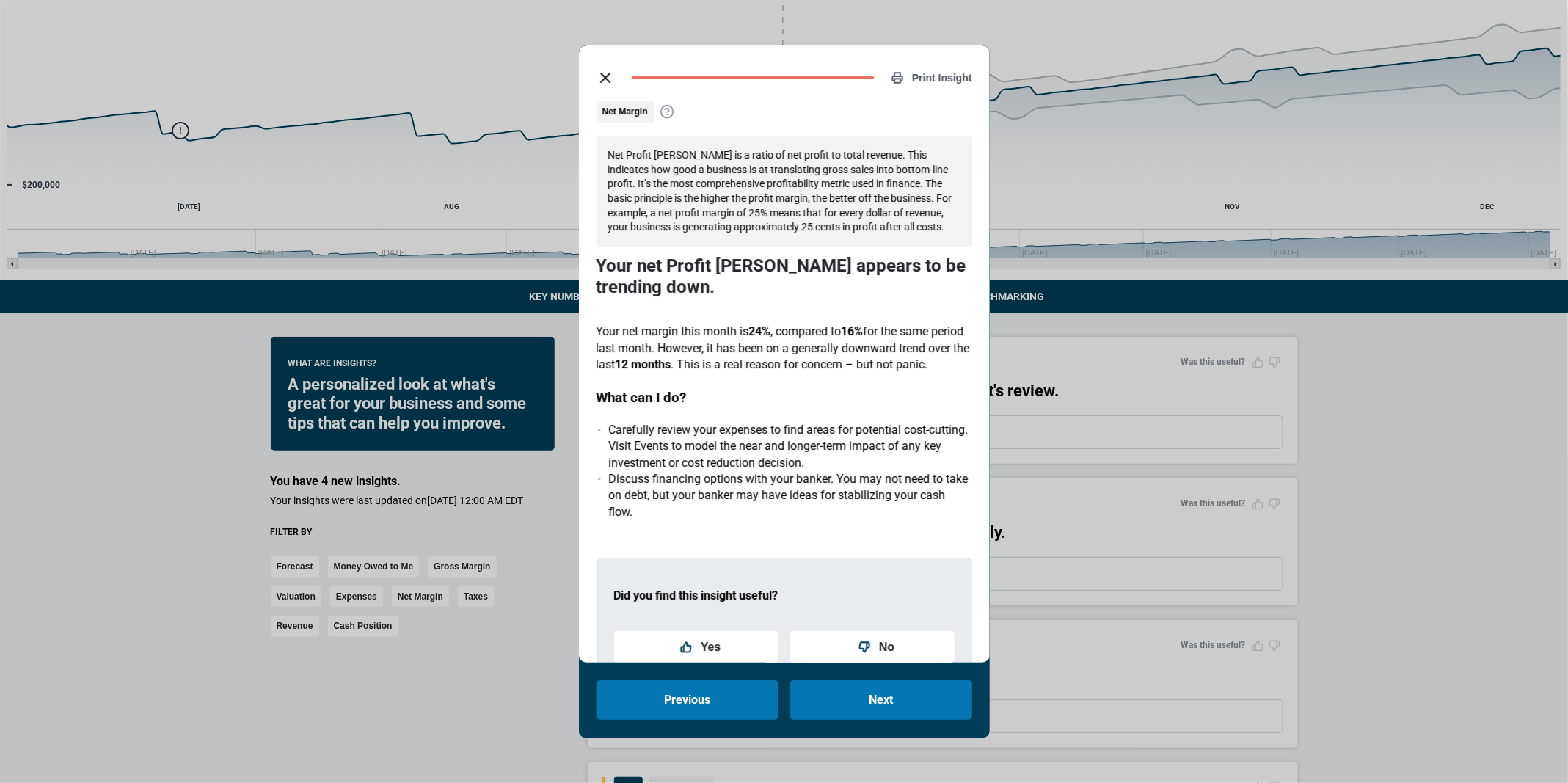
click at [669, 115] on icon at bounding box center [666, 111] width 15 height 15
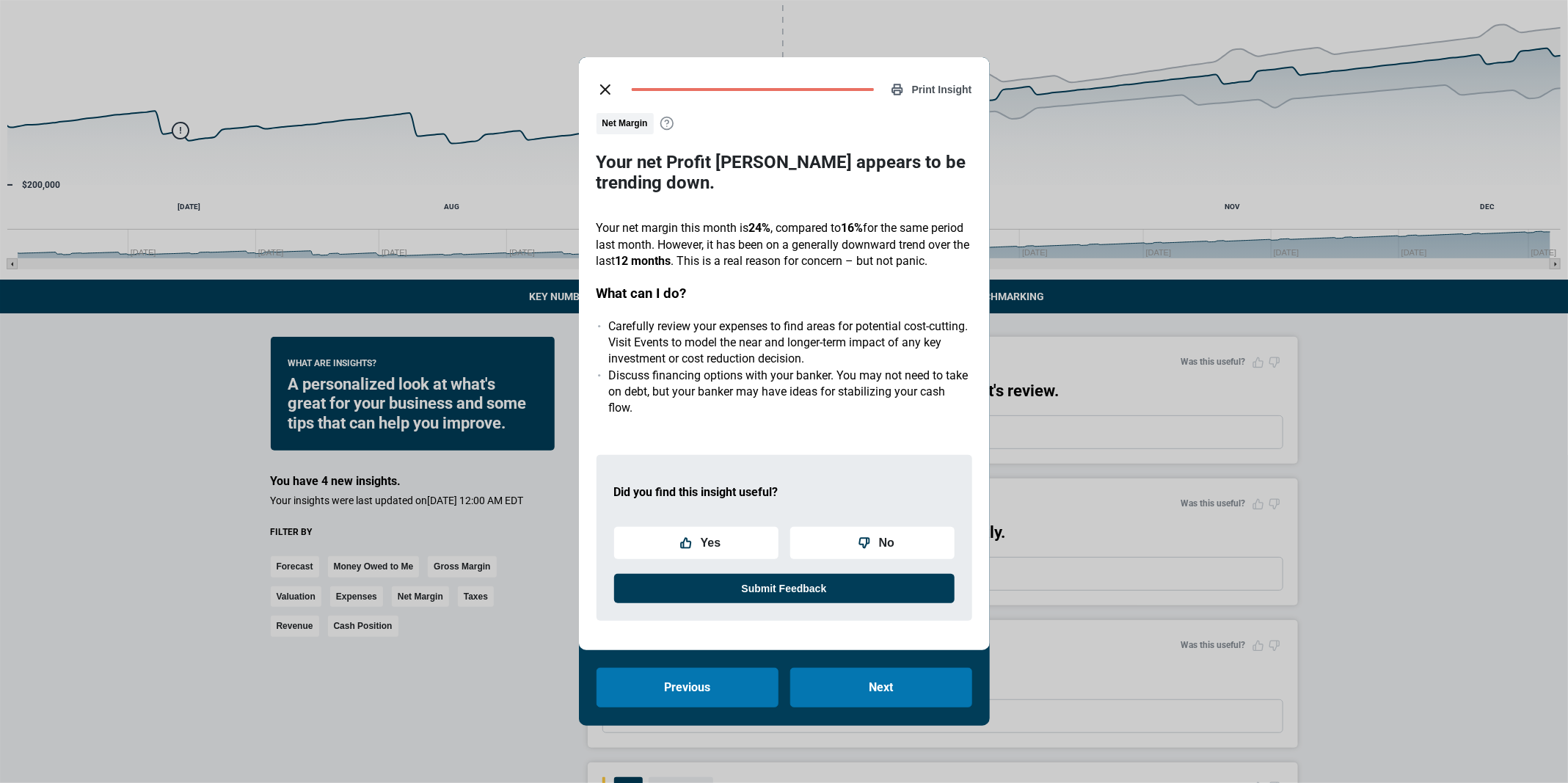
click at [669, 116] on icon at bounding box center [666, 123] width 15 height 15
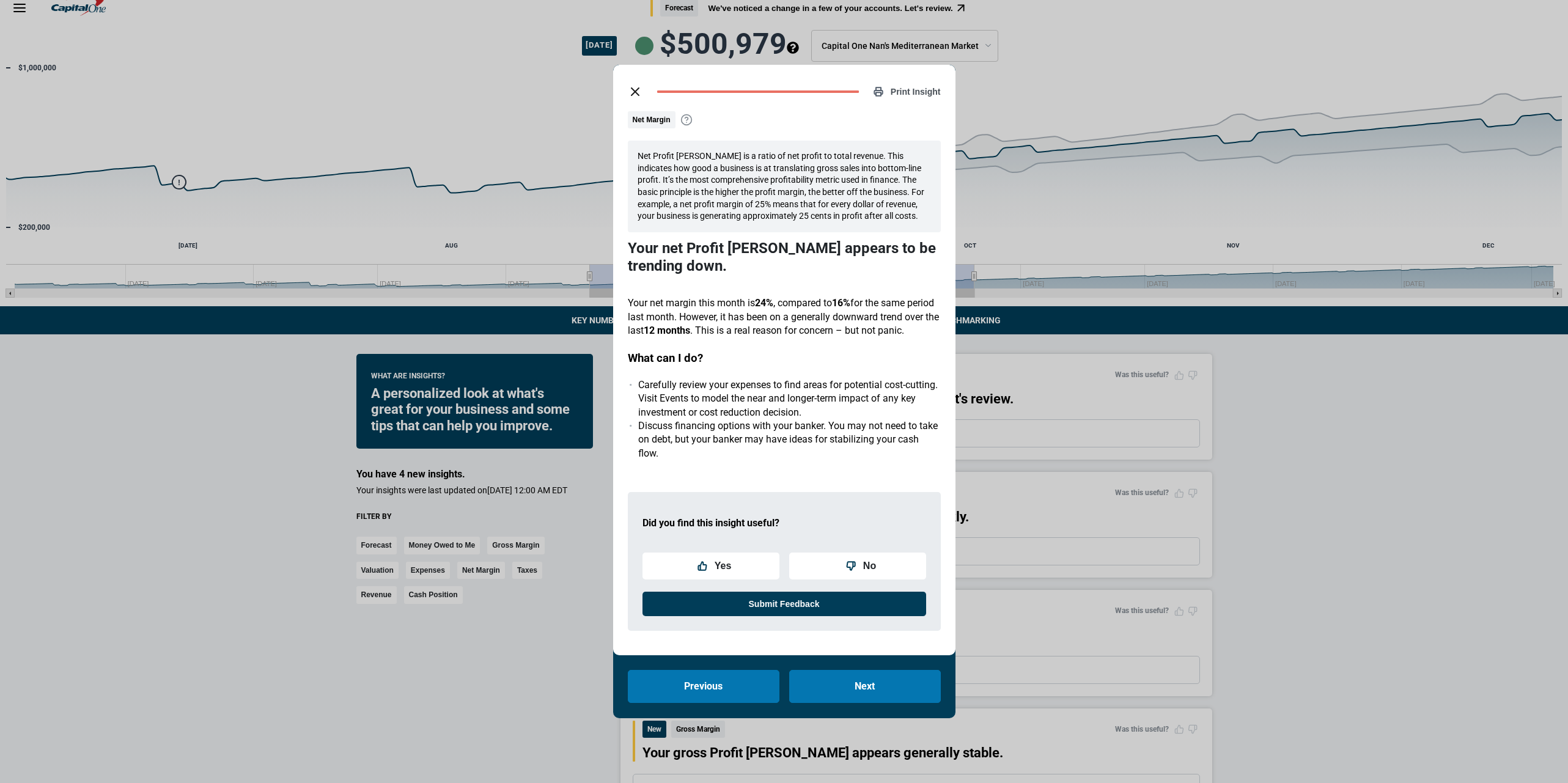
scroll to position [0, 0]
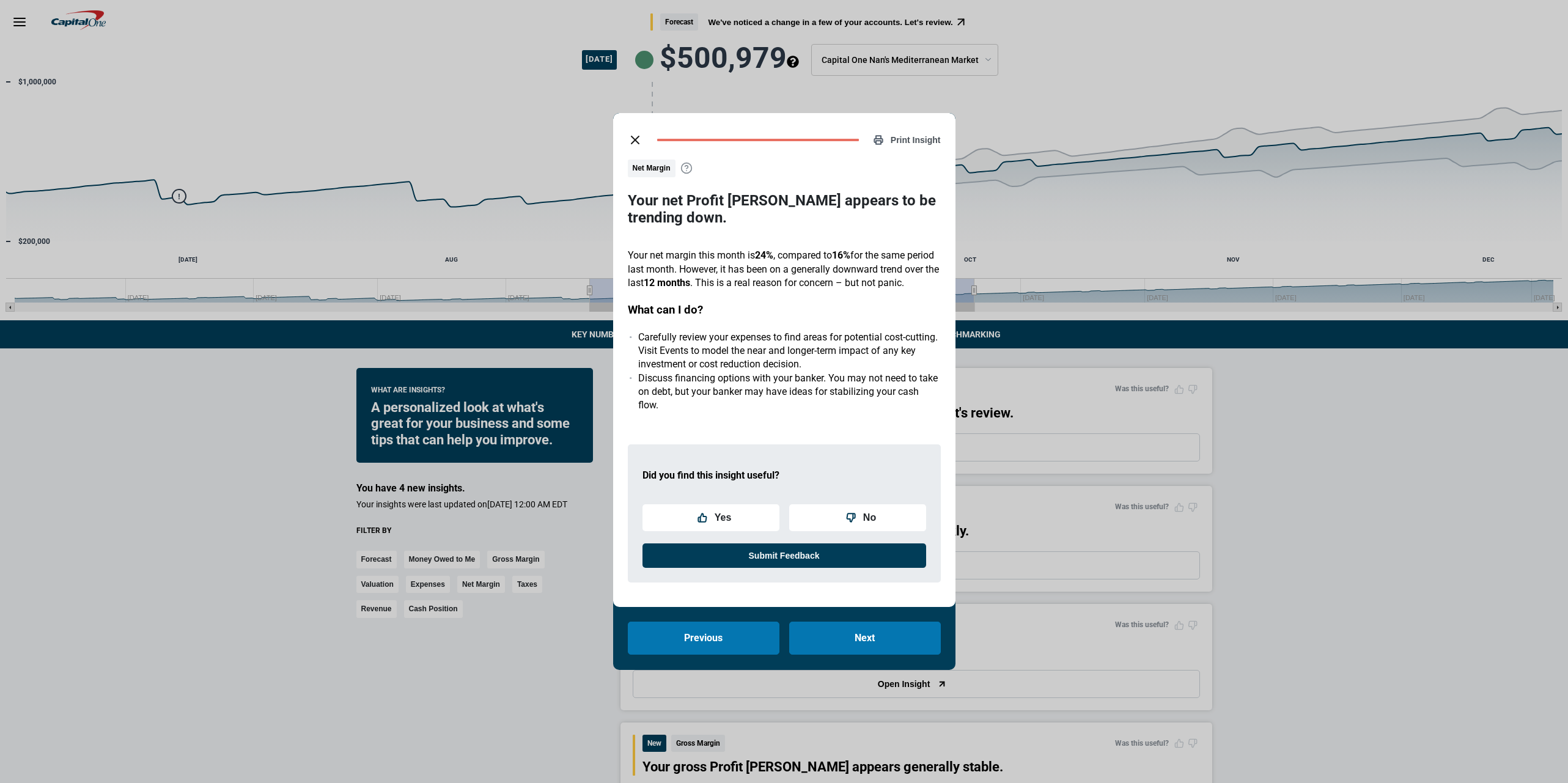
click at [637, 117] on div "Print Insight Net Margin Your net Profit [PERSON_NAME] appears to be trending d…" at bounding box center [784, 360] width 342 height 494
click at [637, 133] on icon "close dialog" at bounding box center [635, 140] width 14 height 14
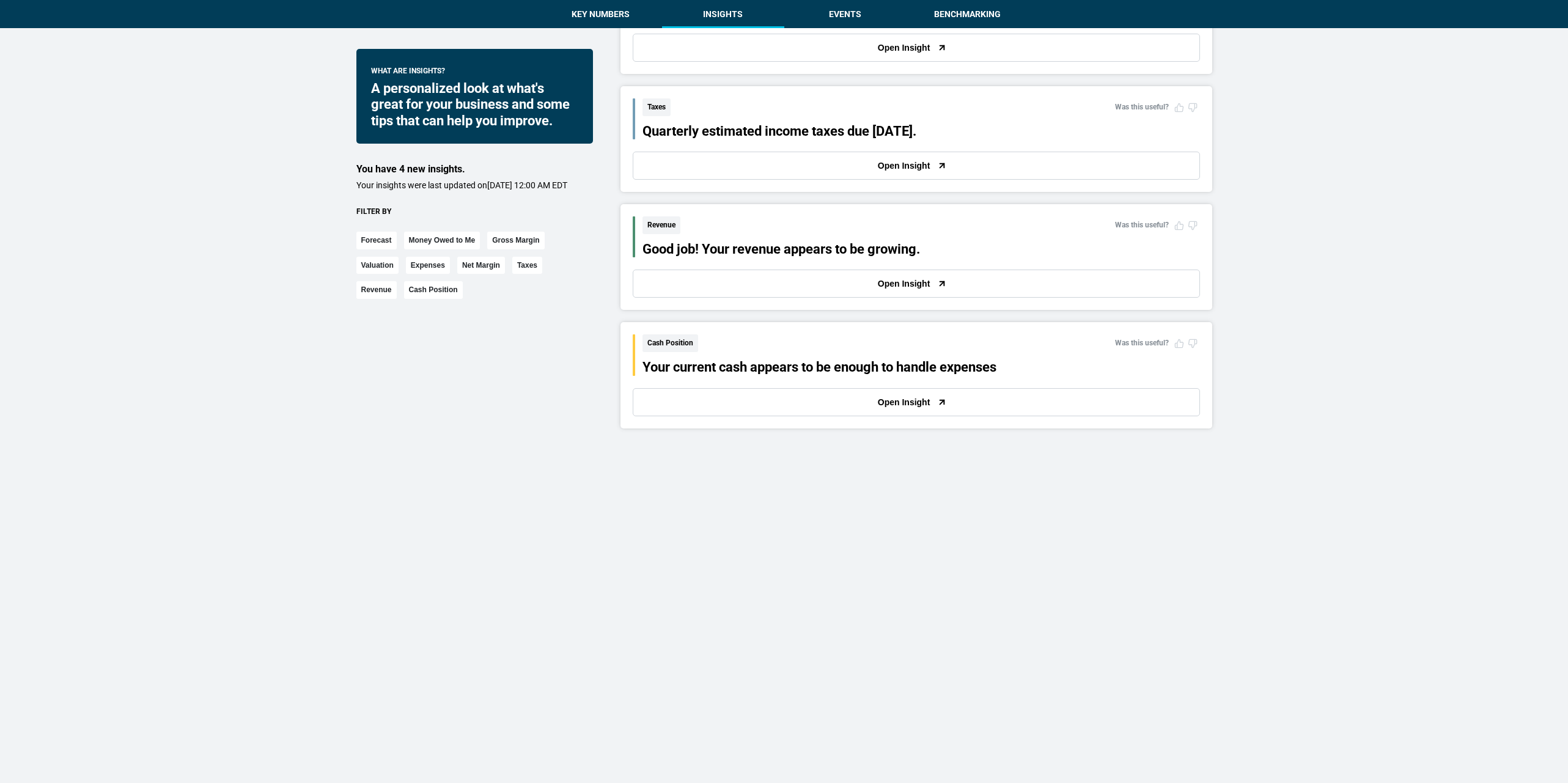
scroll to position [1452, 0]
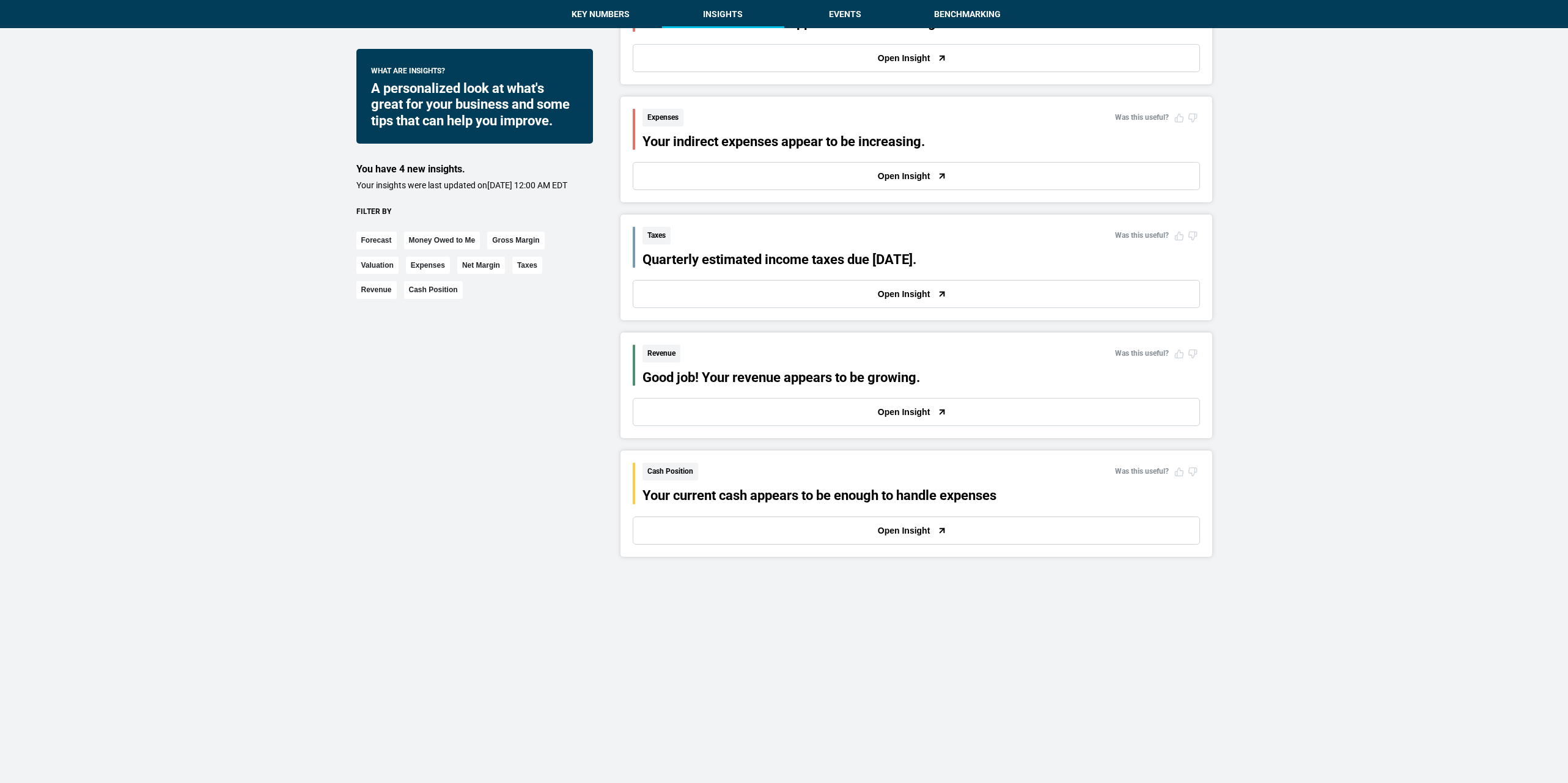
click at [698, 411] on button "Open Insight" at bounding box center [916, 412] width 567 height 28
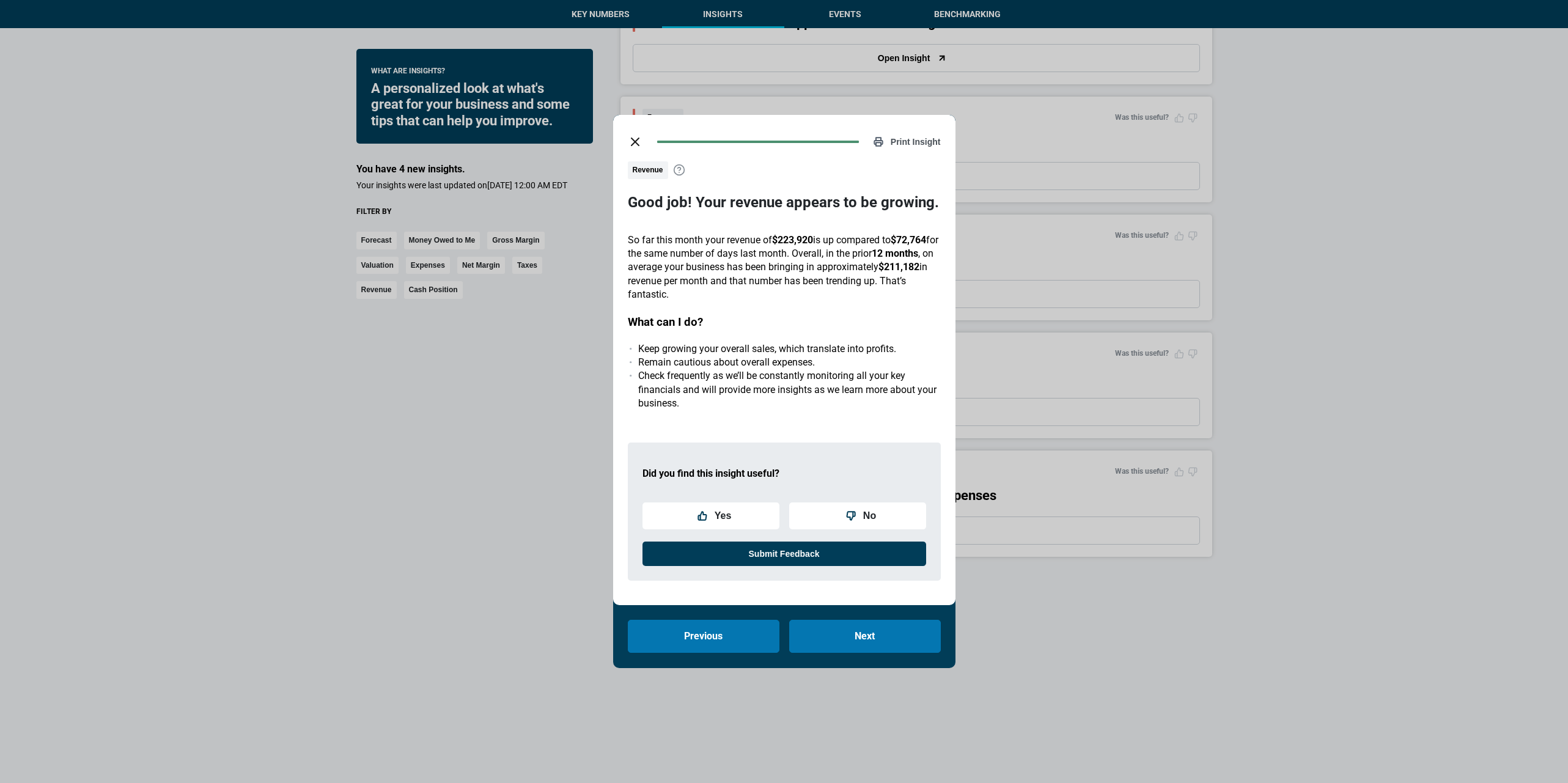
click at [623, 126] on div "Print Insight Revenue Good job! Your revenue appears to be growing. So far this…" at bounding box center [784, 359] width 342 height 490
click at [635, 135] on icon "close dialog" at bounding box center [635, 141] width 14 height 14
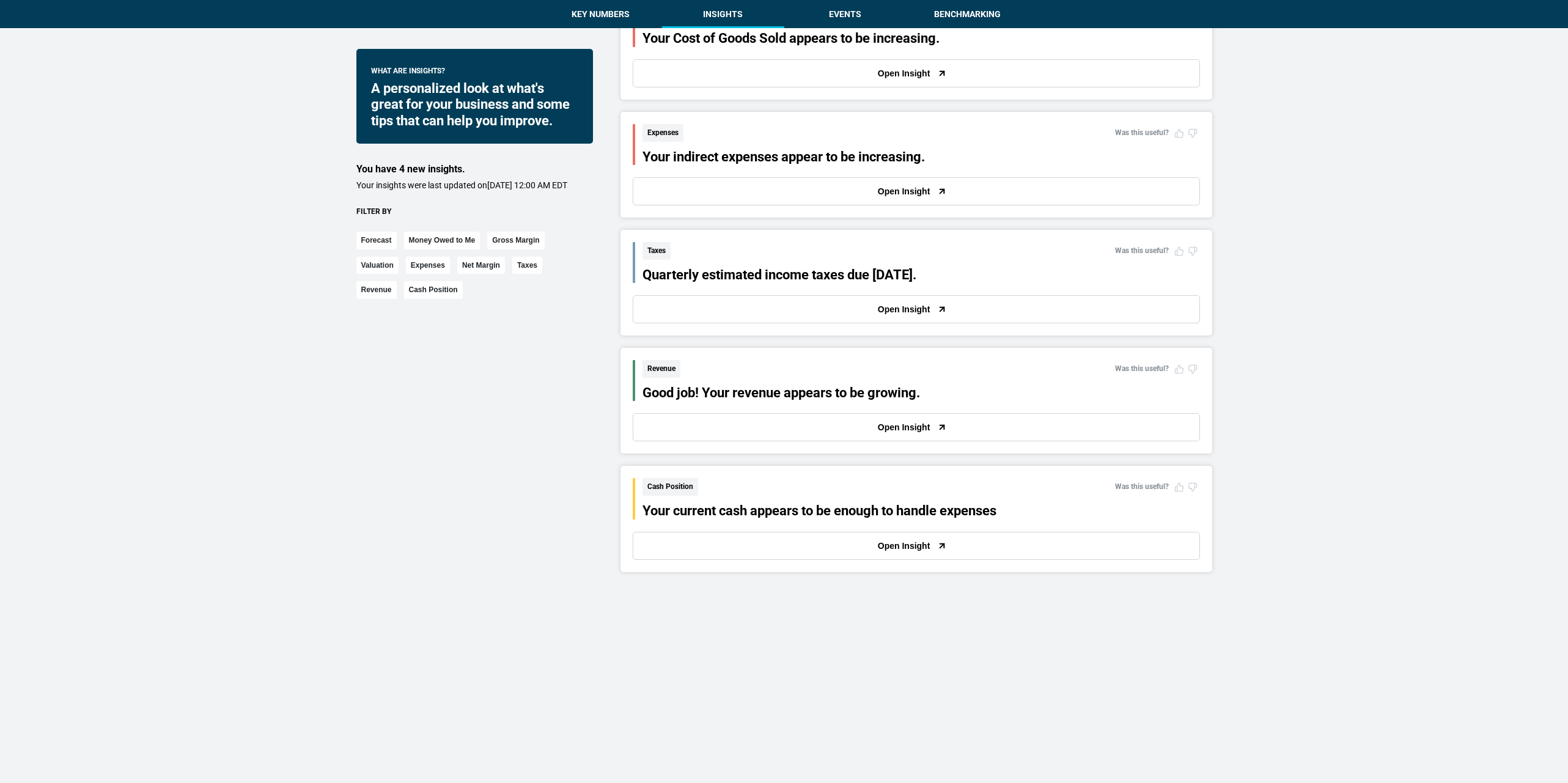
scroll to position [1425, 0]
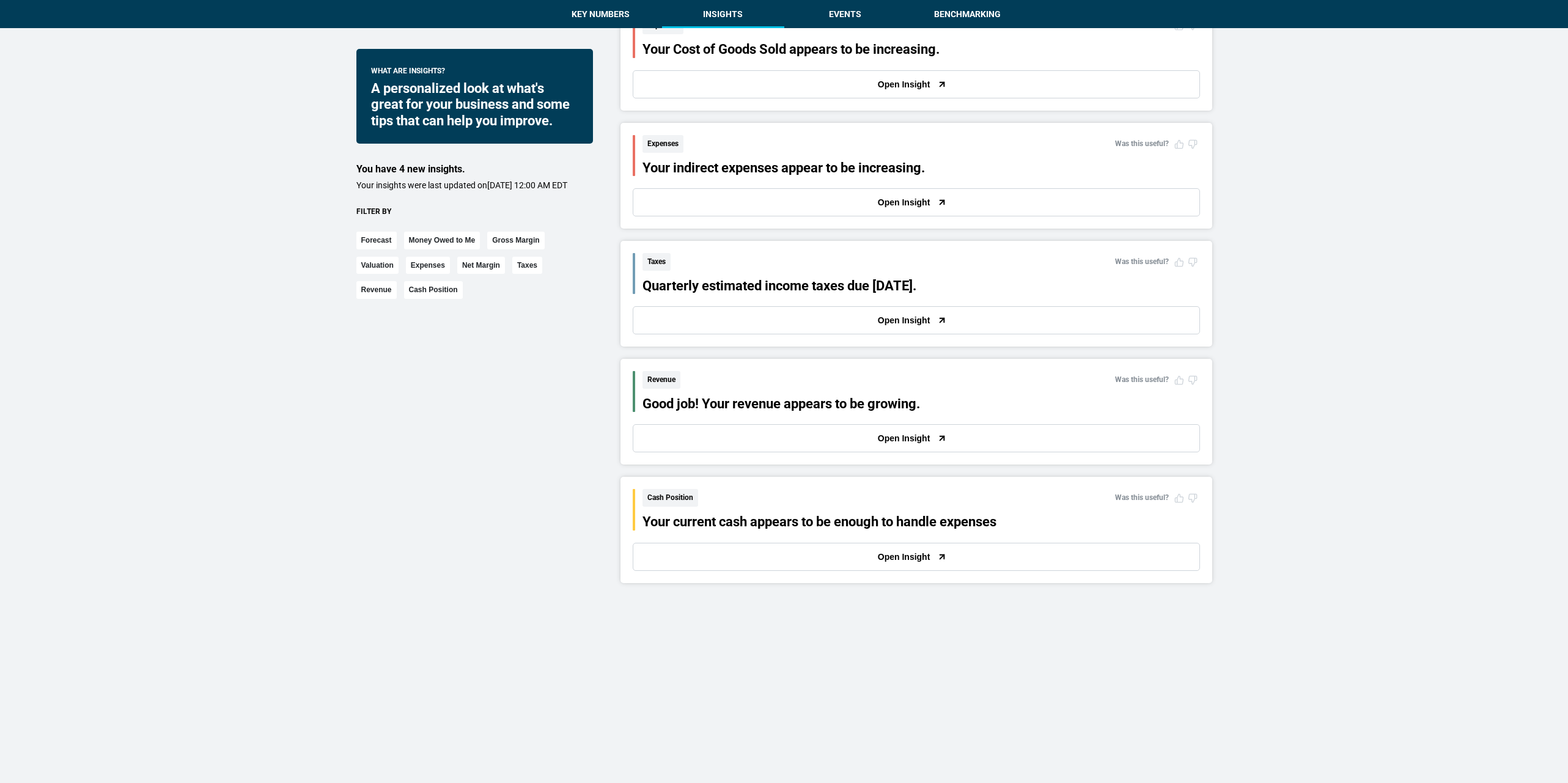
click at [668, 201] on button "Open Insight" at bounding box center [916, 201] width 567 height 28
